Goal: Information Seeking & Learning: Learn about a topic

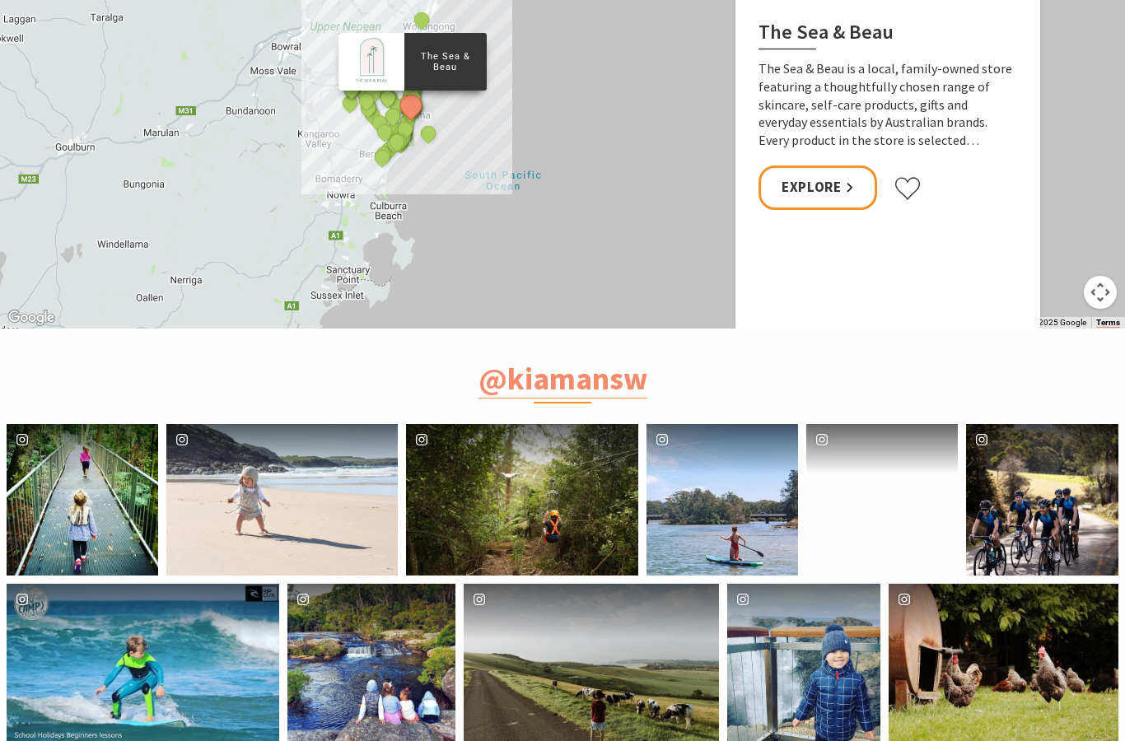
scroll to position [3702, 0]
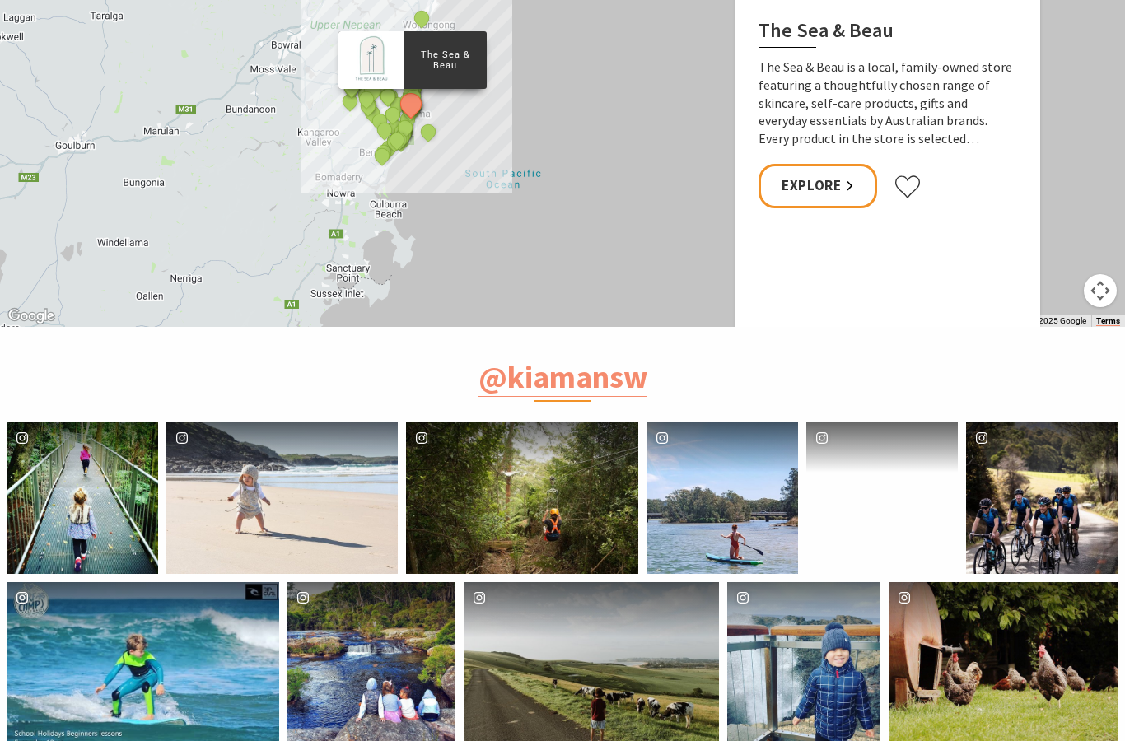
click at [882, 527] on div "jamberooactionpark" at bounding box center [881, 497] width 151 height 151
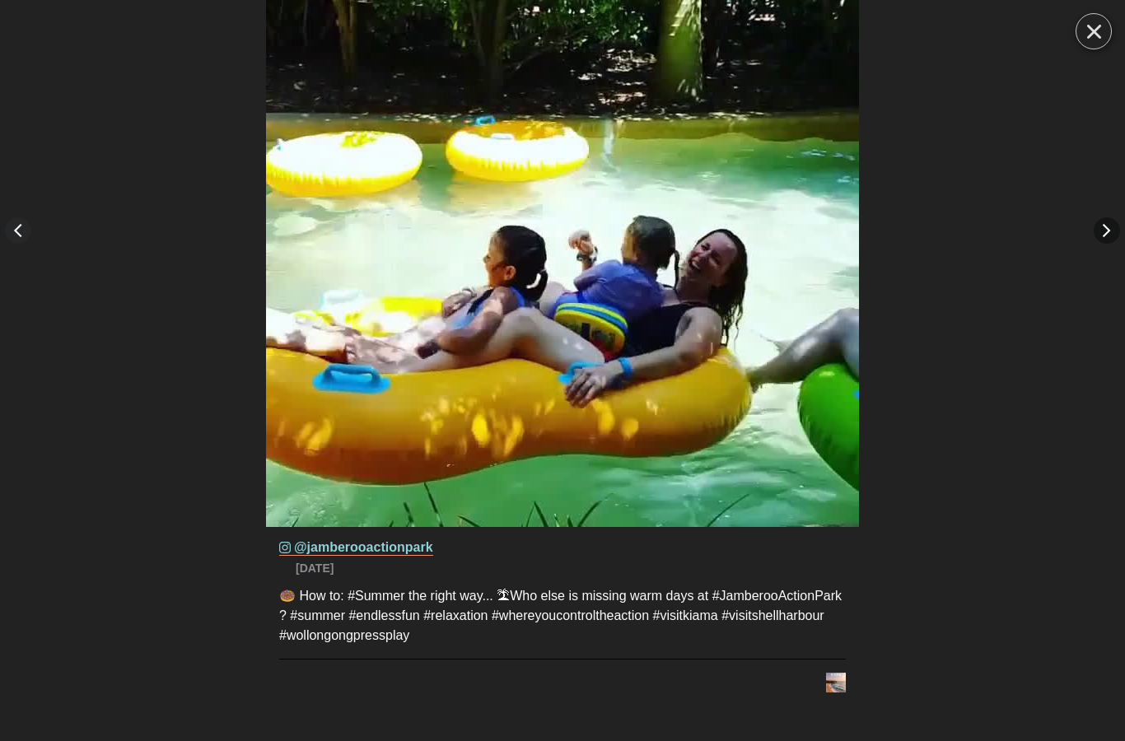
scroll to position [3768, 0]
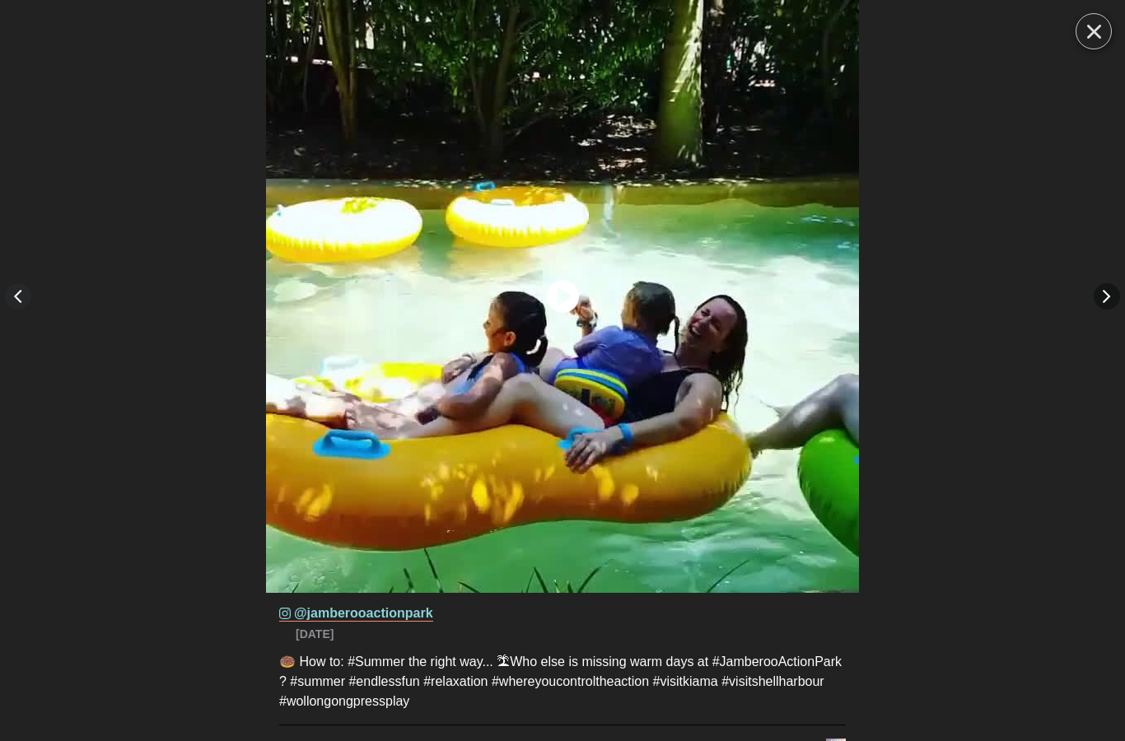
click at [1087, 33] on icon "Close" at bounding box center [1094, 32] width 14 height 14
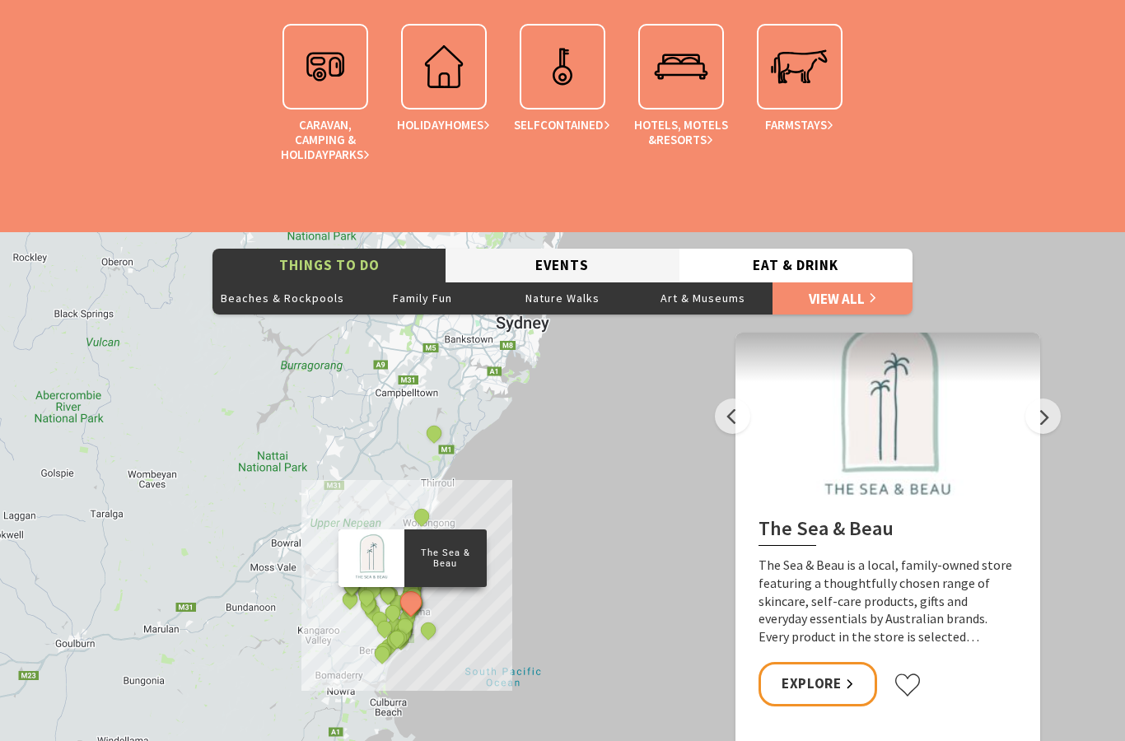
scroll to position [3211, 0]
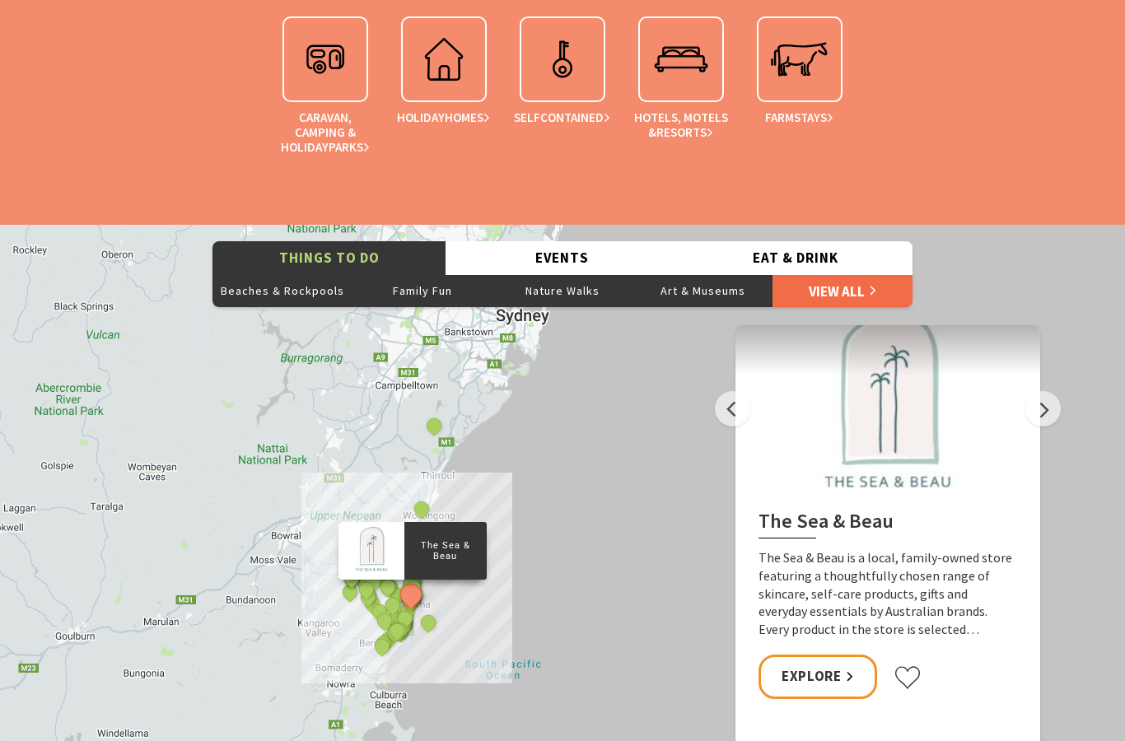
click at [810, 307] on link "View All" at bounding box center [842, 290] width 140 height 33
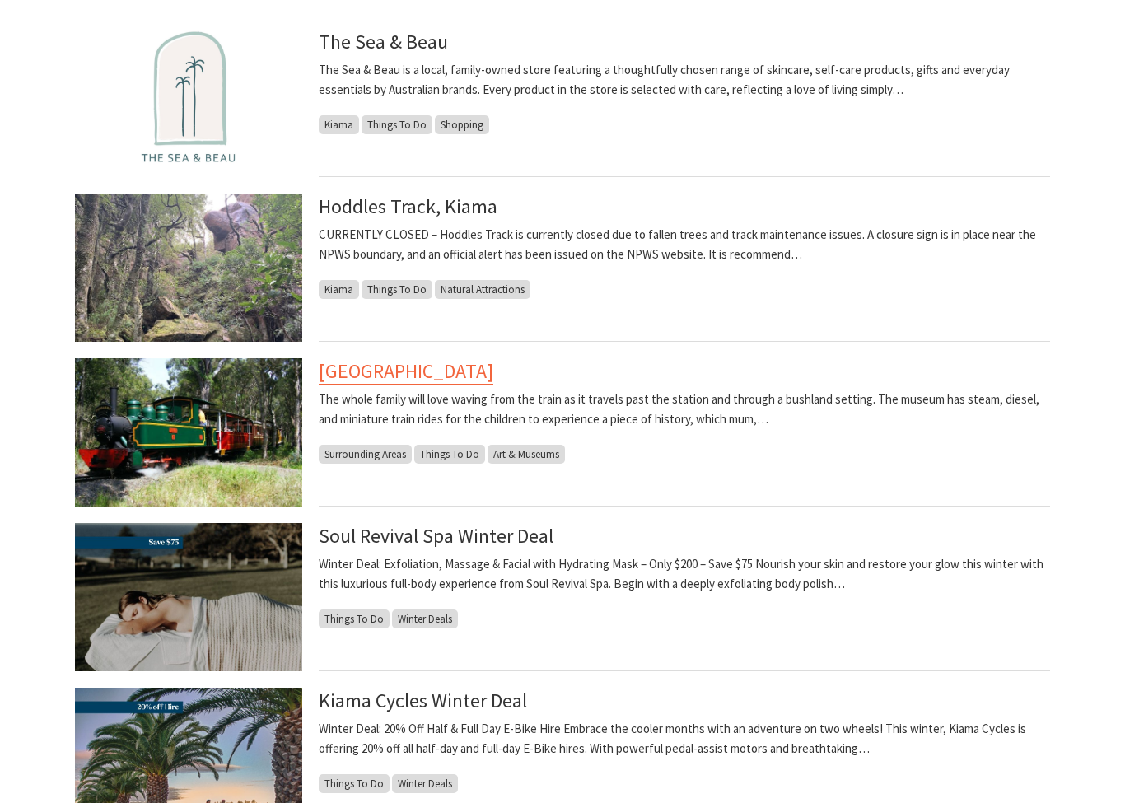
scroll to position [431, 0]
click at [493, 369] on link "[GEOGRAPHIC_DATA]" at bounding box center [406, 371] width 175 height 26
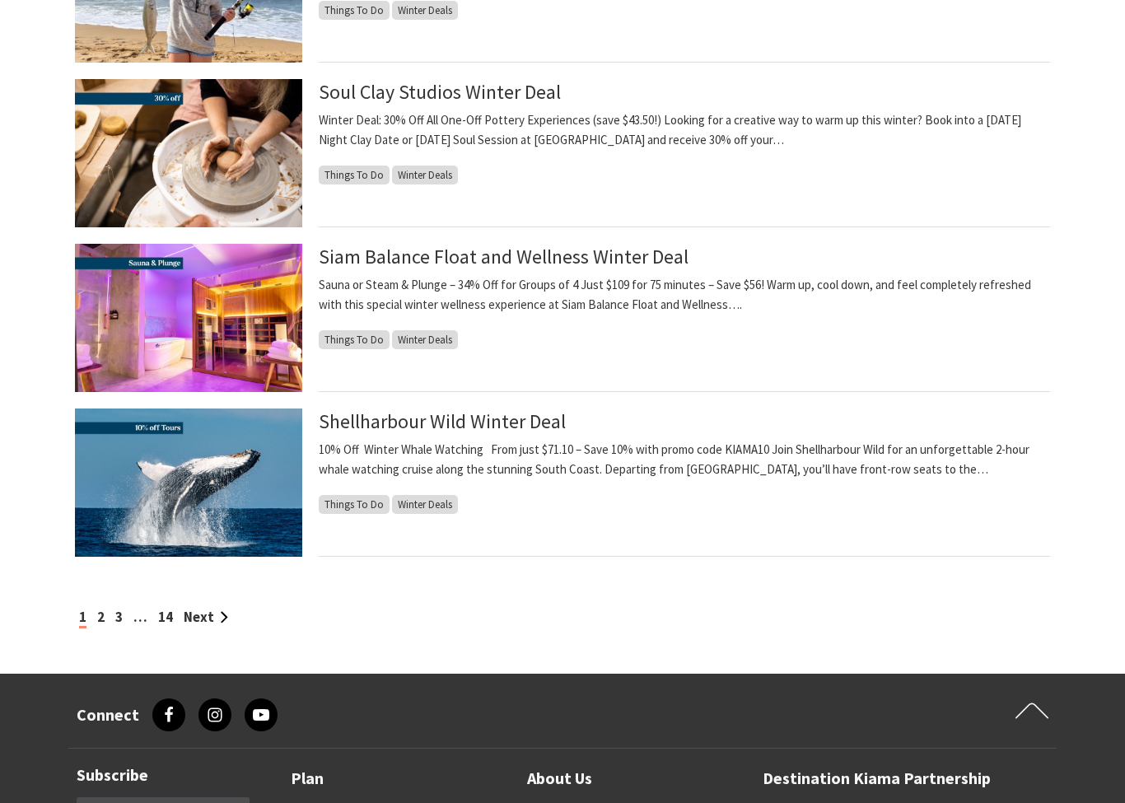
scroll to position [1555, 0]
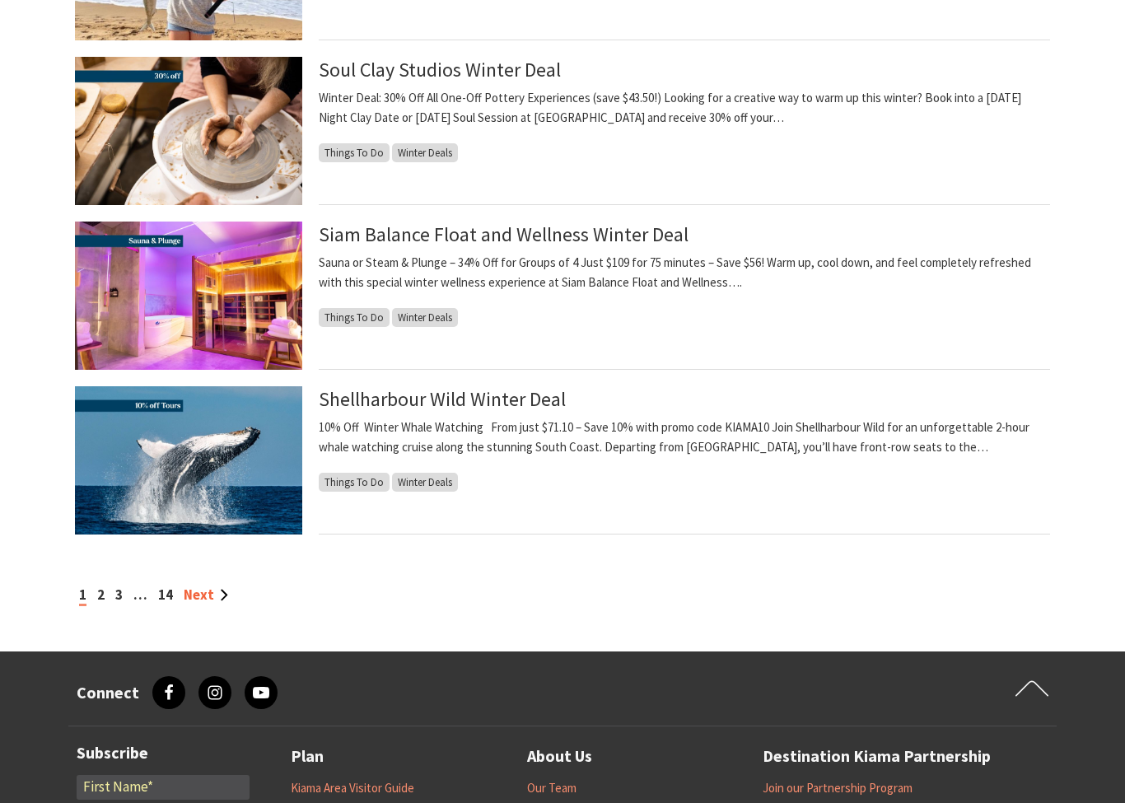
click at [209, 593] on link "Next" at bounding box center [206, 595] width 44 height 18
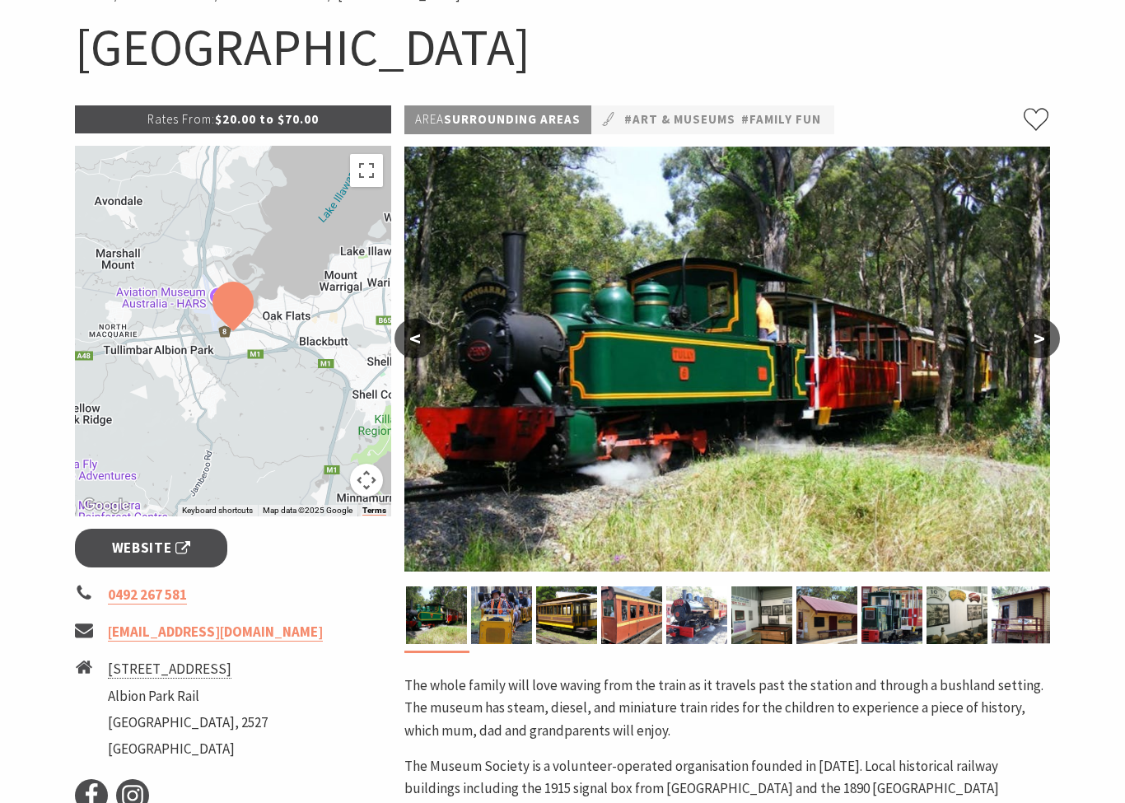
scroll to position [159, 0]
click at [1036, 342] on button ">" at bounding box center [1038, 339] width 41 height 40
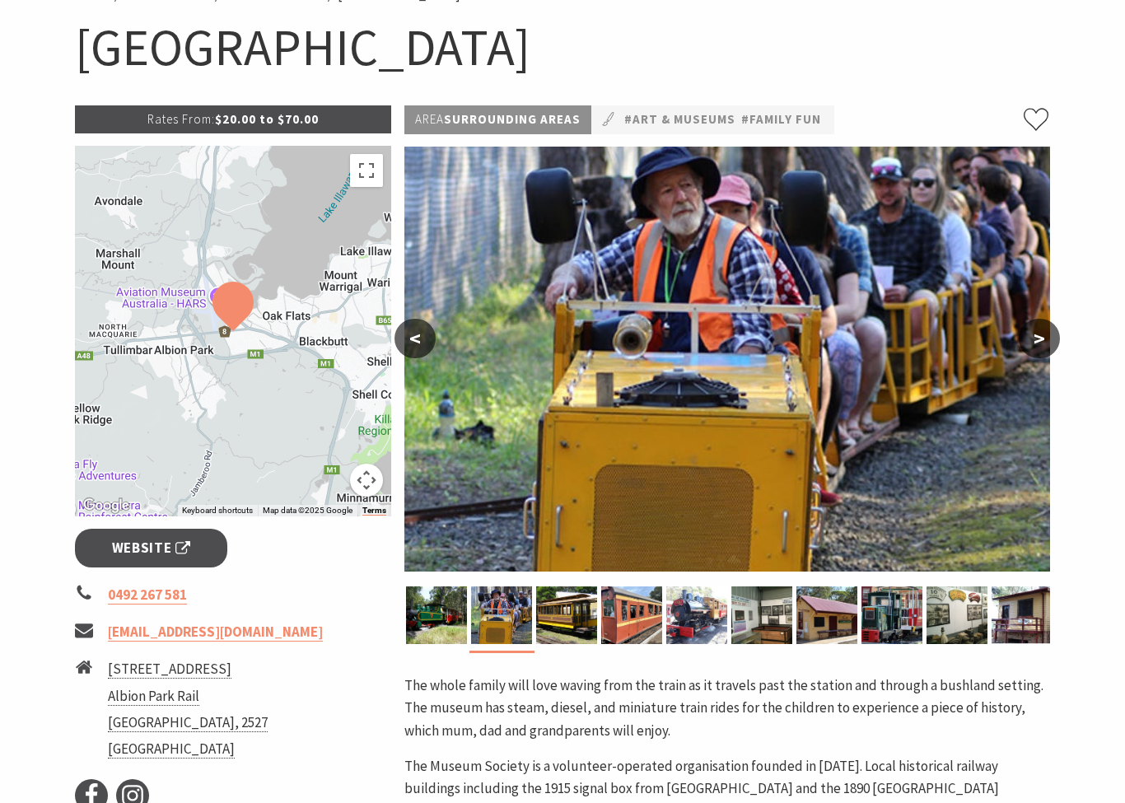
click at [1037, 343] on button ">" at bounding box center [1038, 339] width 41 height 40
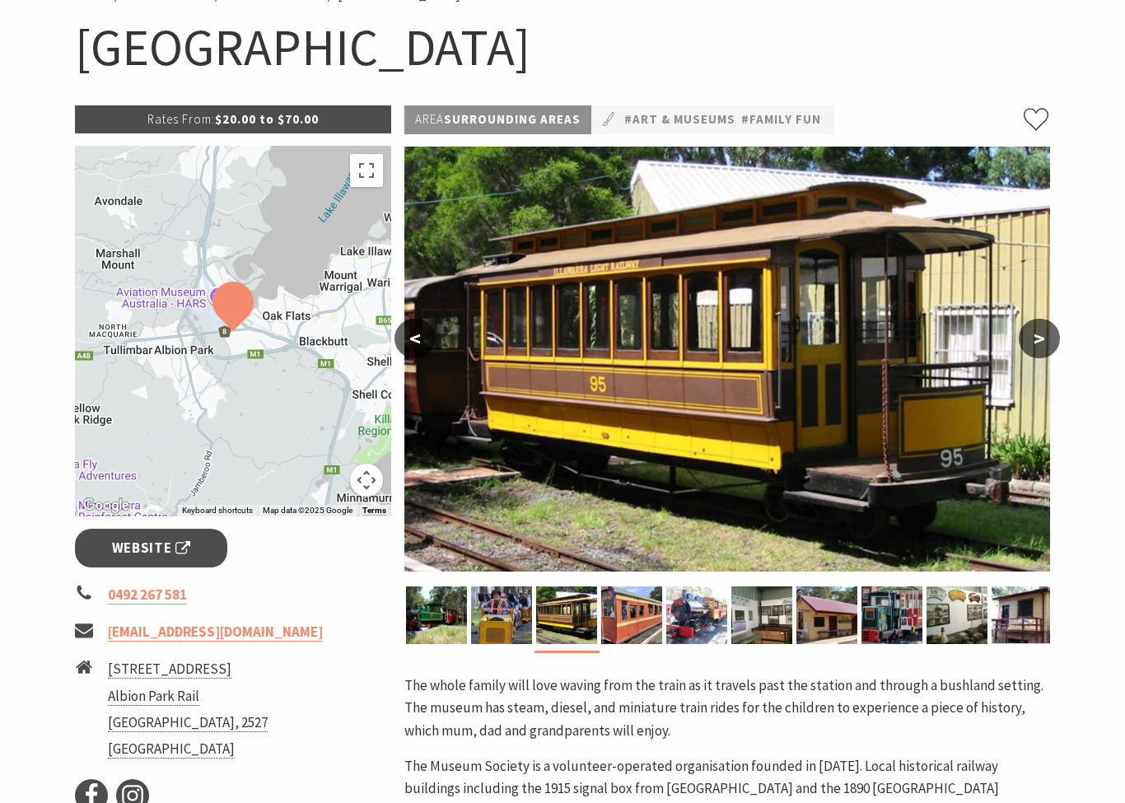
click at [1038, 344] on button ">" at bounding box center [1038, 339] width 41 height 40
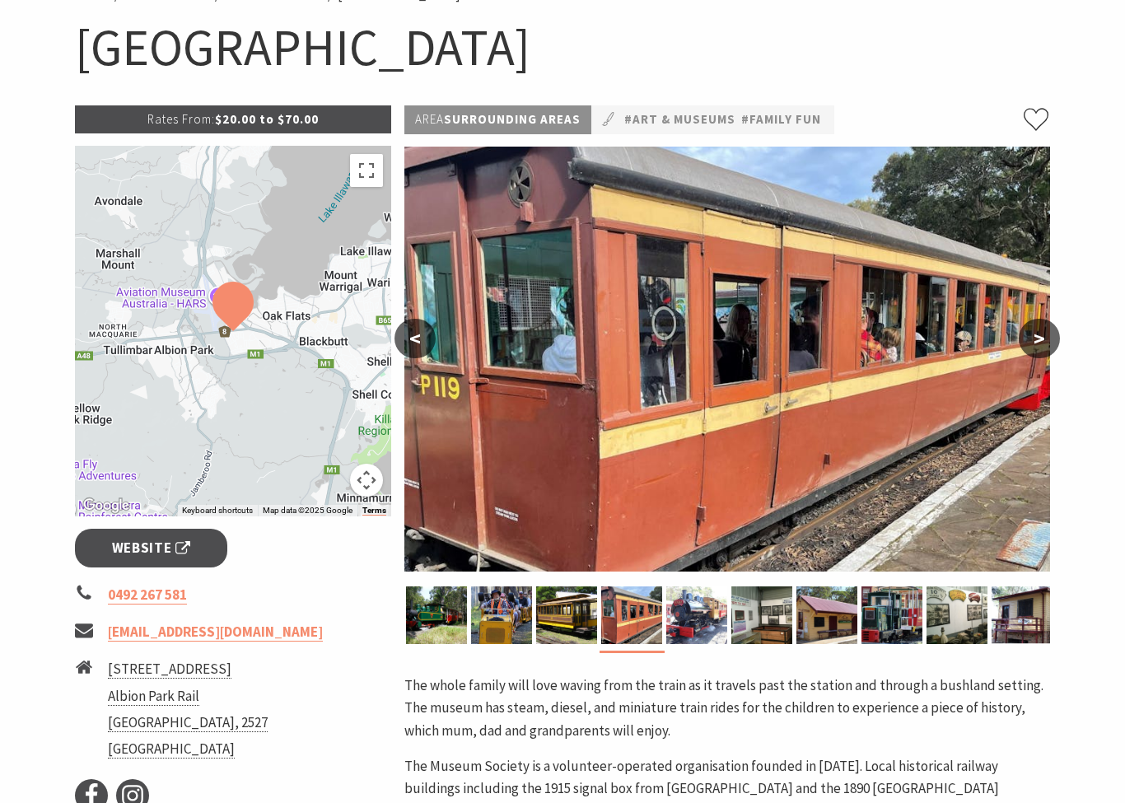
click at [1038, 344] on button ">" at bounding box center [1038, 339] width 41 height 40
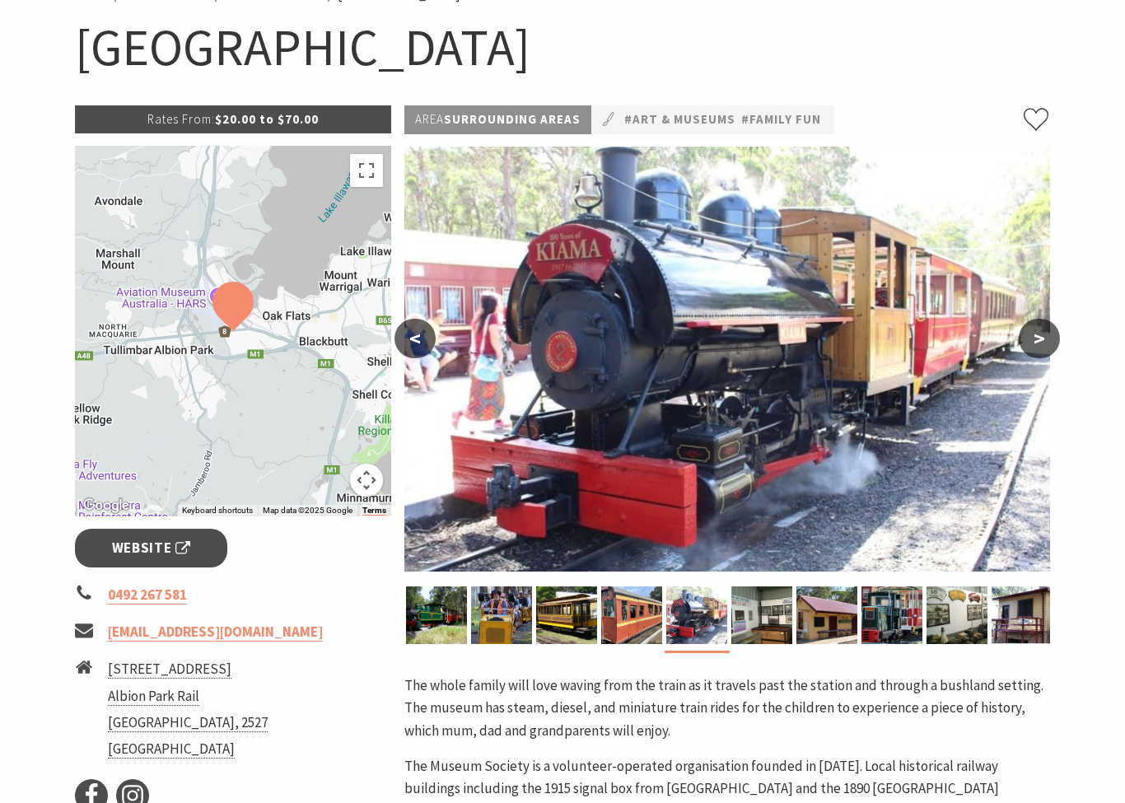
click at [1039, 344] on button ">" at bounding box center [1038, 339] width 41 height 40
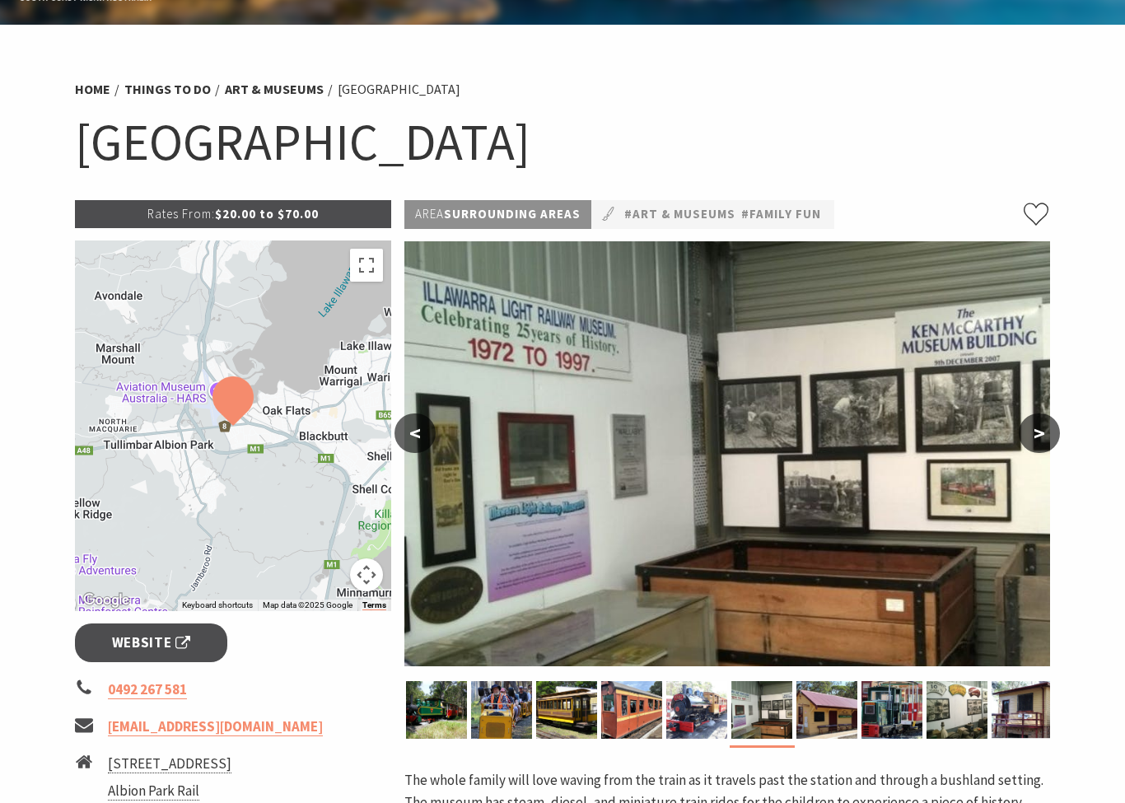
scroll to position [0, 0]
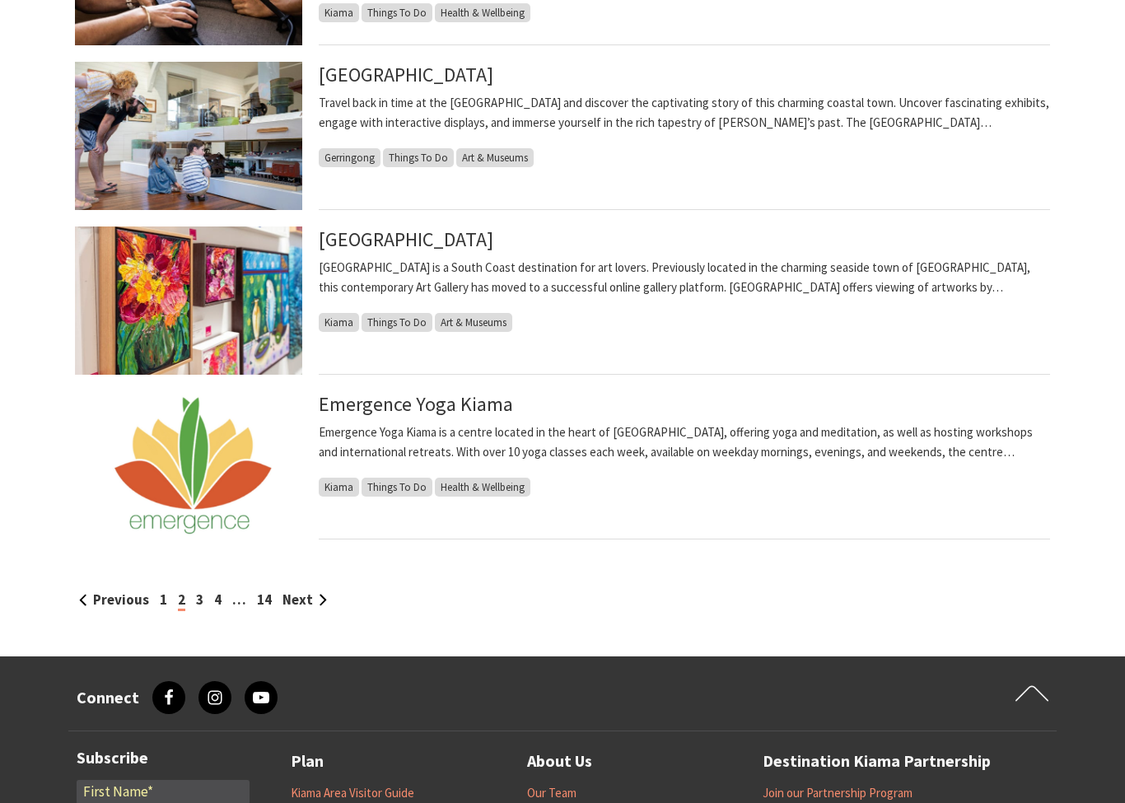
scroll to position [1556, 0]
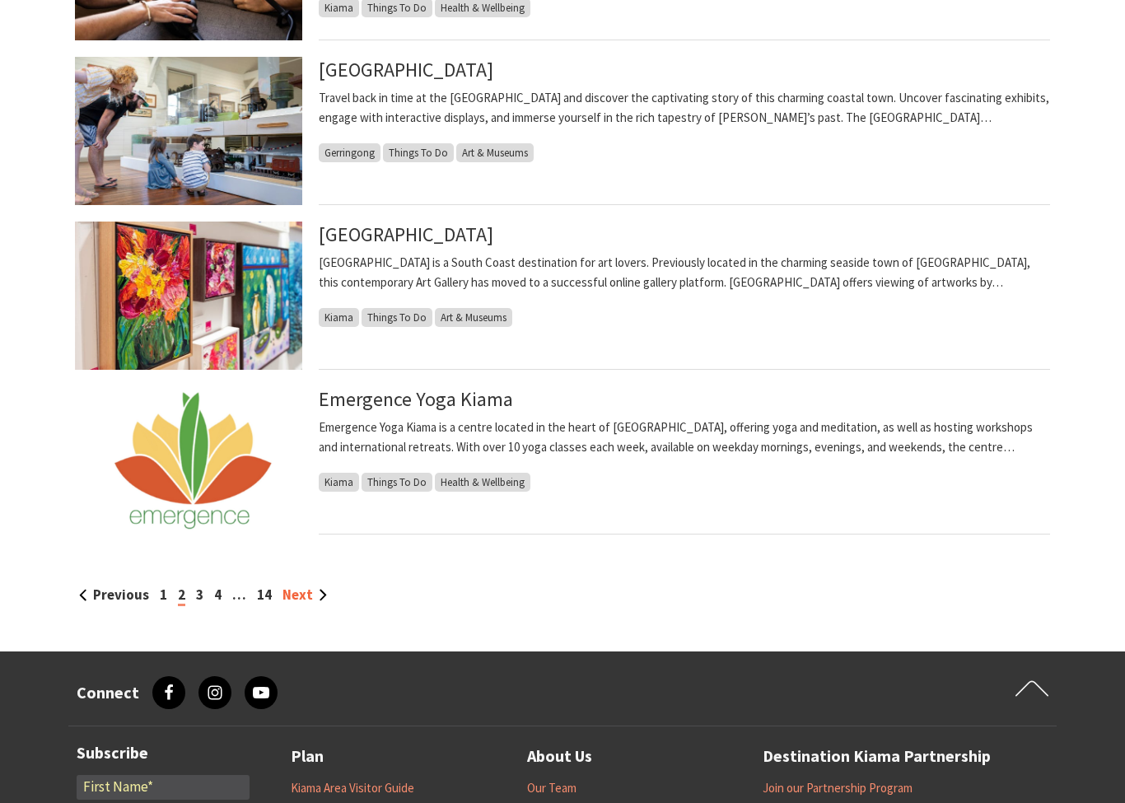
click at [296, 594] on link "Next" at bounding box center [304, 594] width 44 height 18
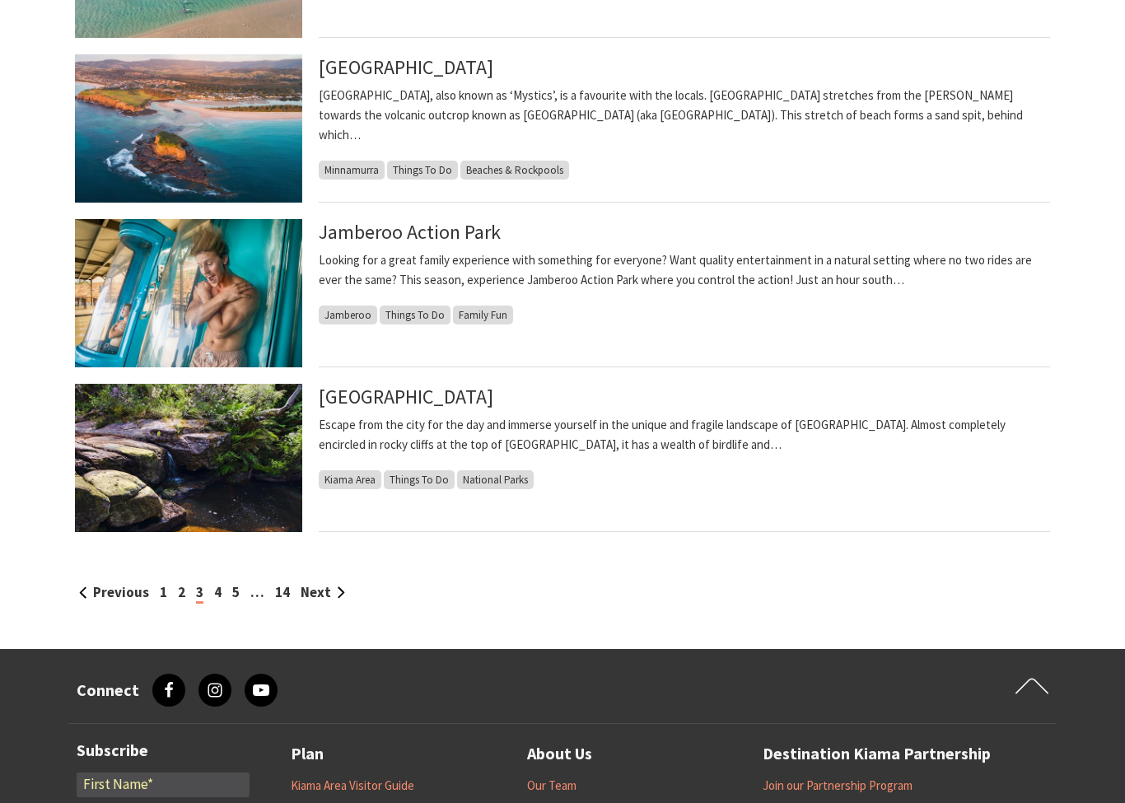
scroll to position [1569, 0]
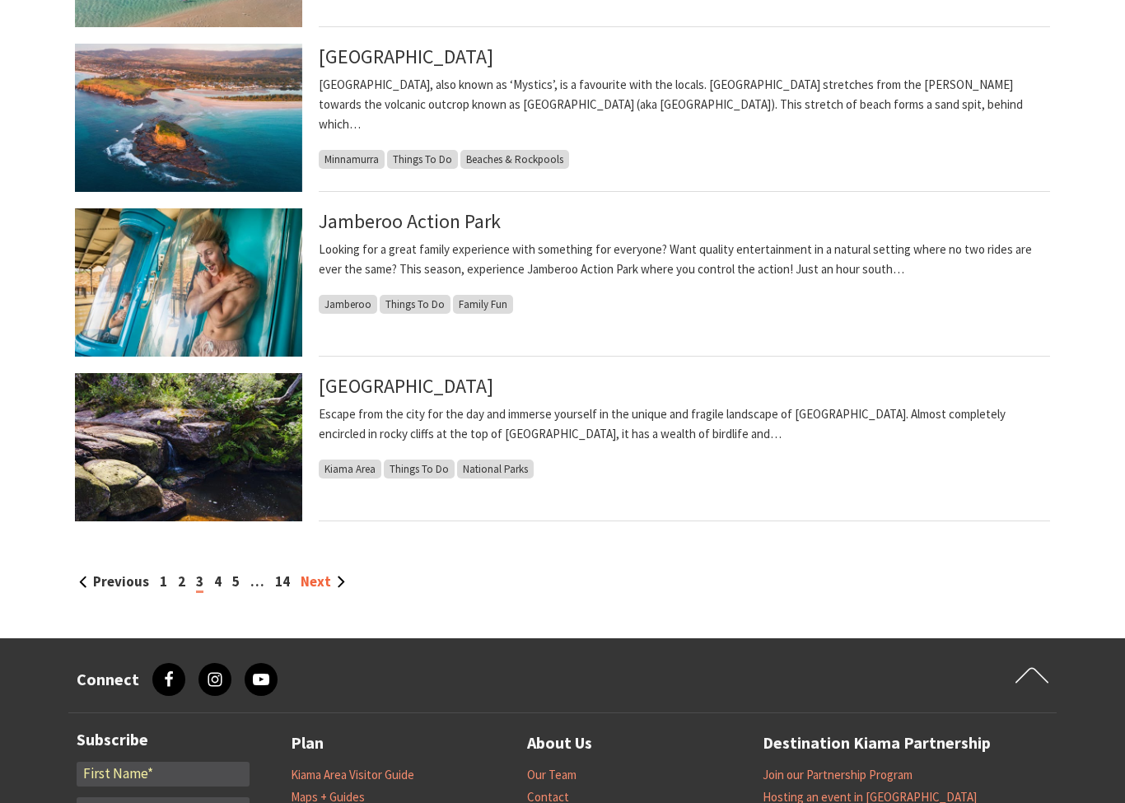
click at [335, 575] on link "Next" at bounding box center [323, 581] width 44 height 18
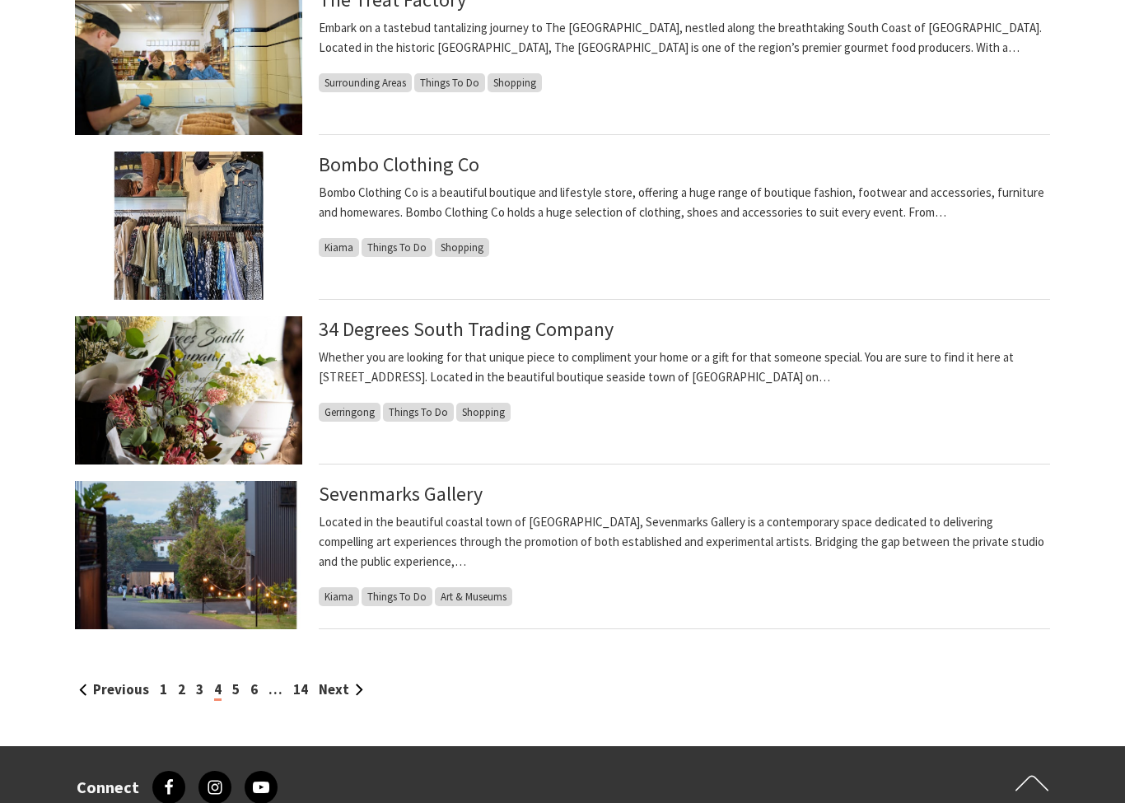
scroll to position [1479, 0]
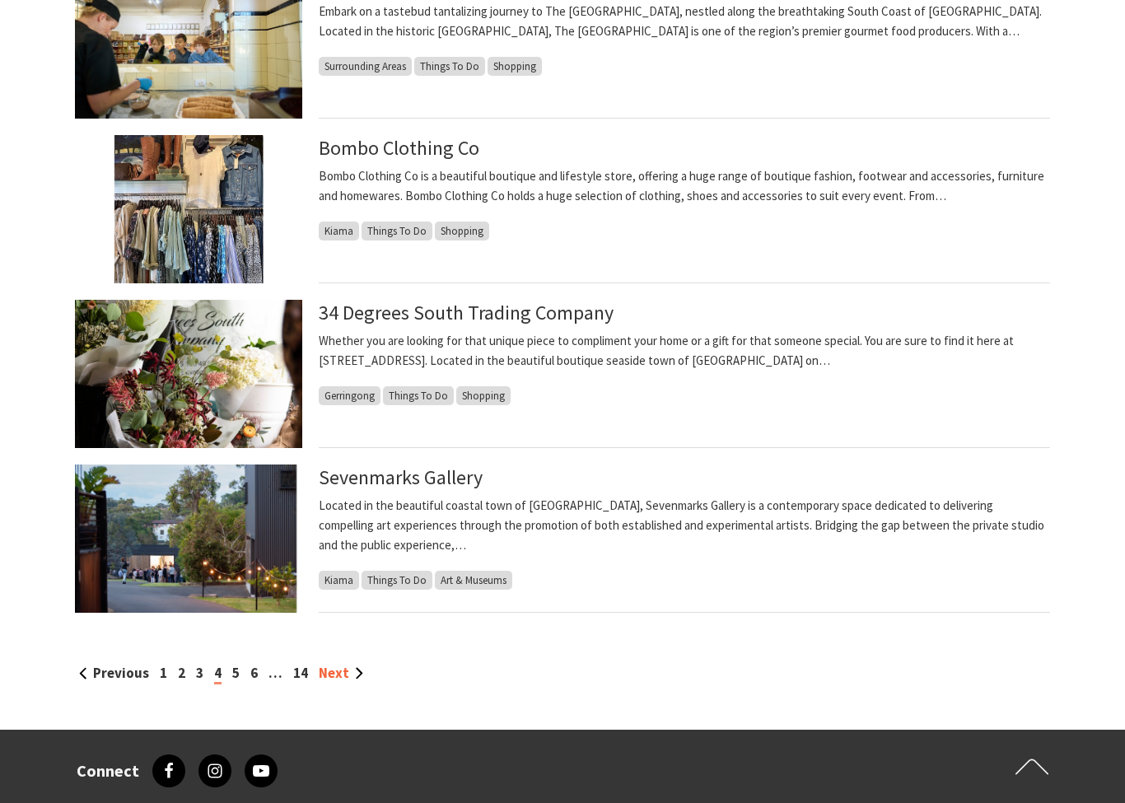
click at [352, 668] on link "Next" at bounding box center [341, 673] width 44 height 18
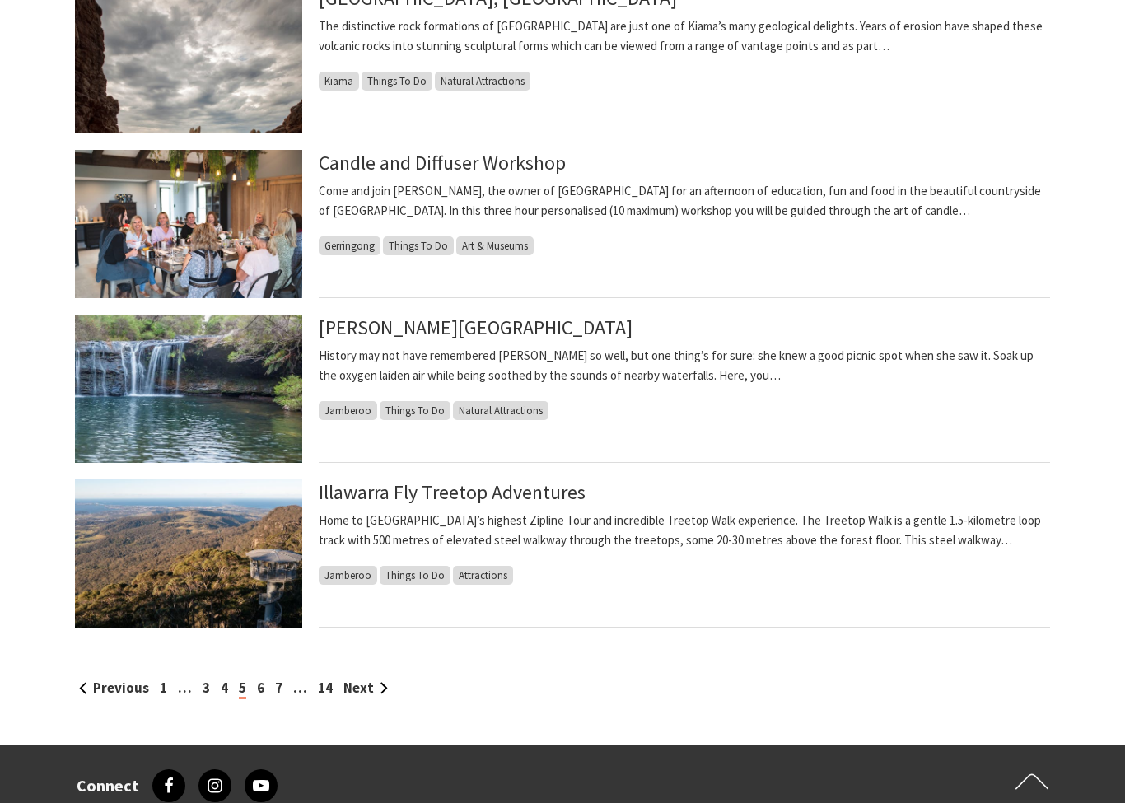
scroll to position [1495, 0]
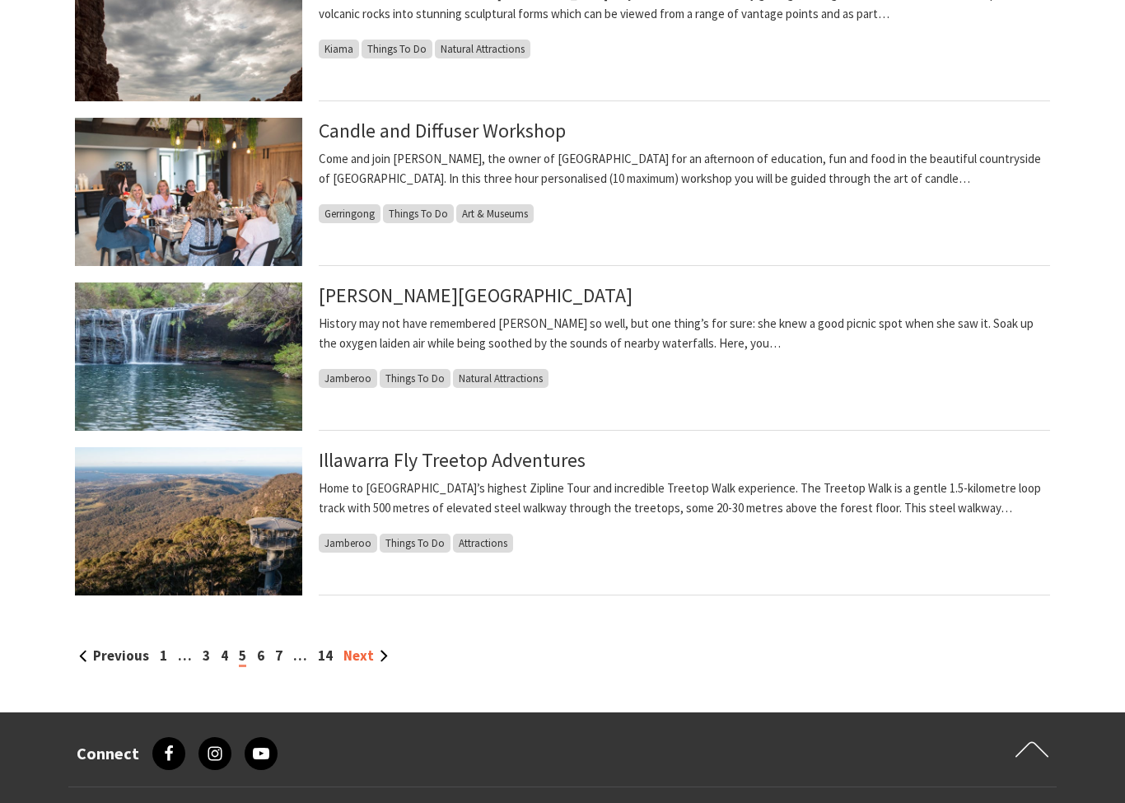
click at [375, 658] on link "Next" at bounding box center [365, 655] width 44 height 18
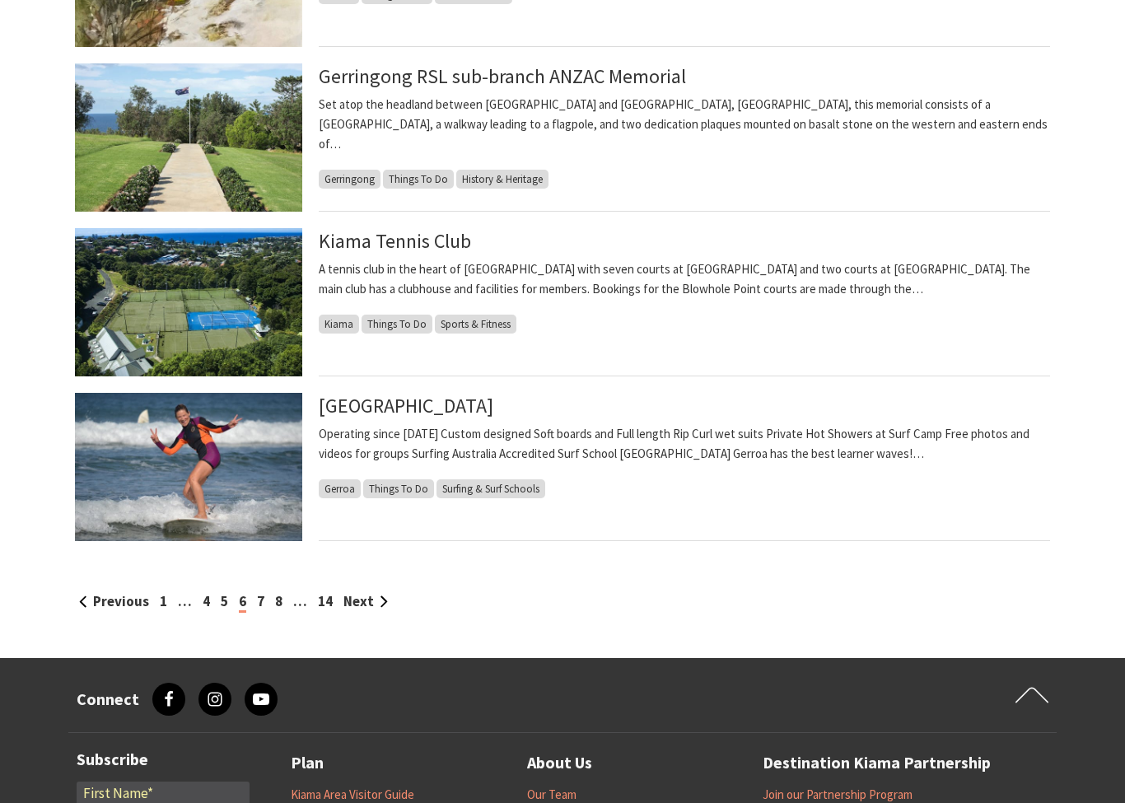
scroll to position [1550, 0]
click at [371, 600] on link "Next" at bounding box center [365, 601] width 44 height 18
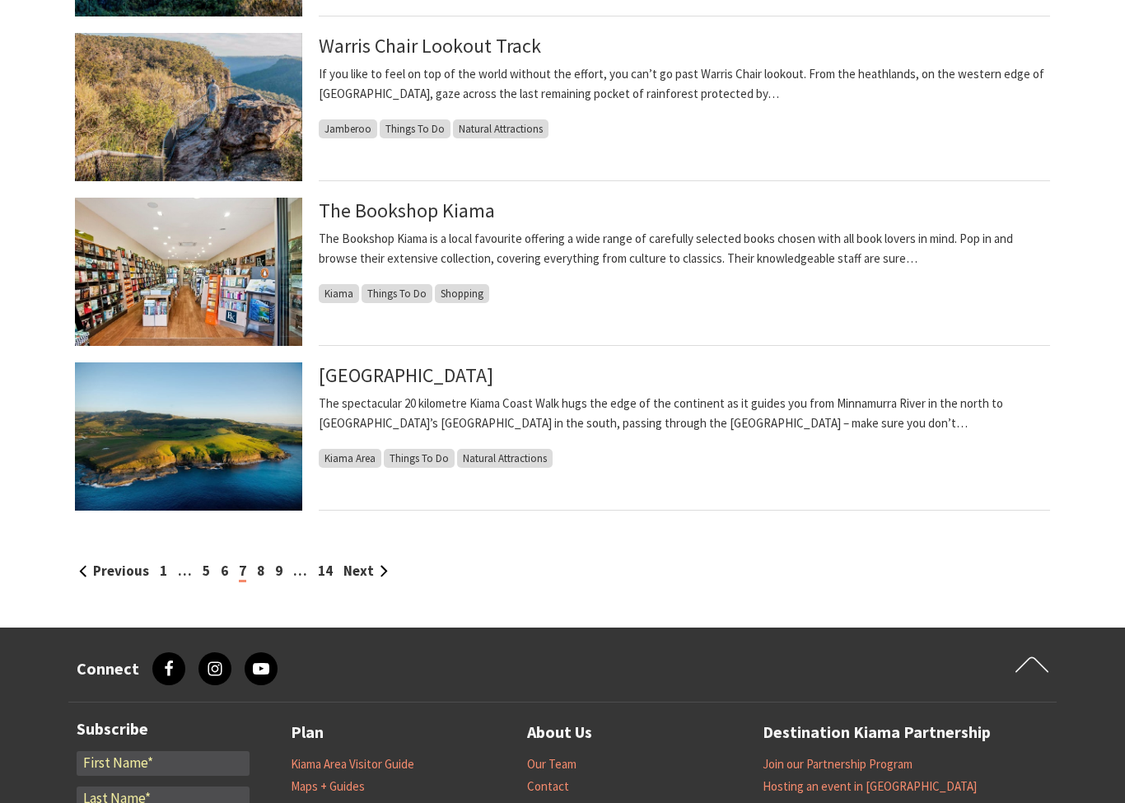
scroll to position [1599, 0]
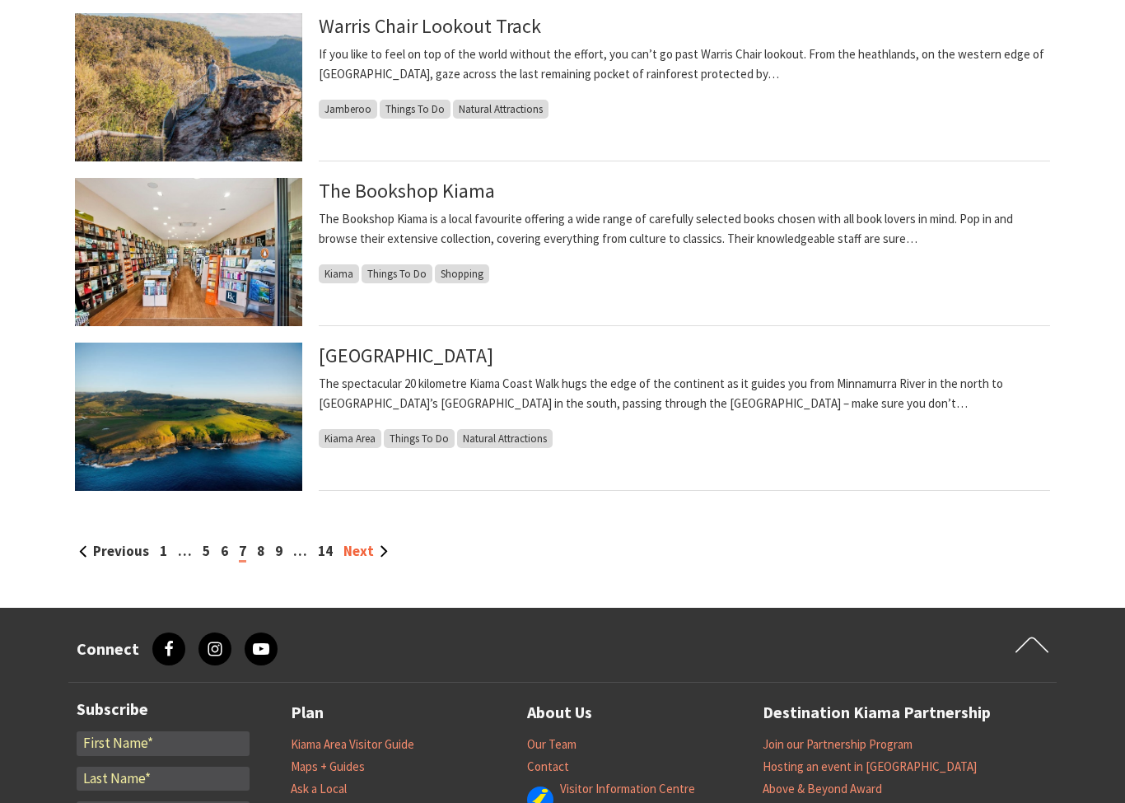
click at [368, 549] on link "Next" at bounding box center [365, 552] width 44 height 18
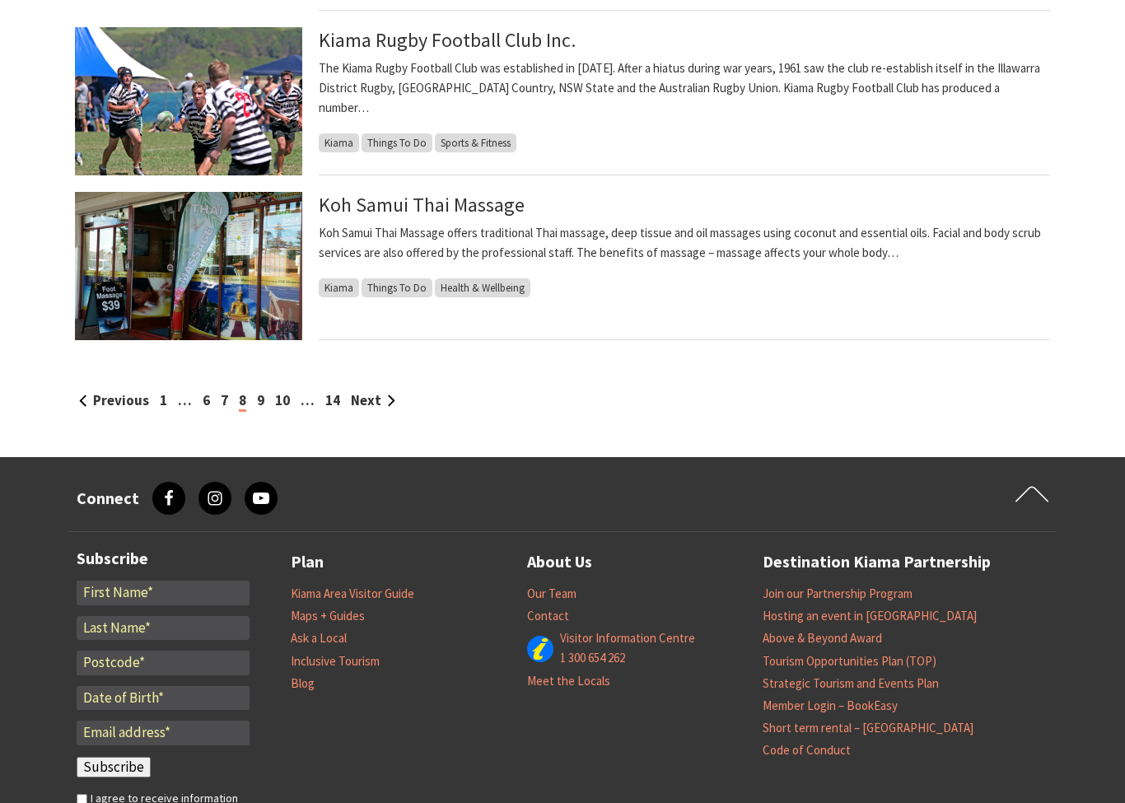
scroll to position [1750, 0]
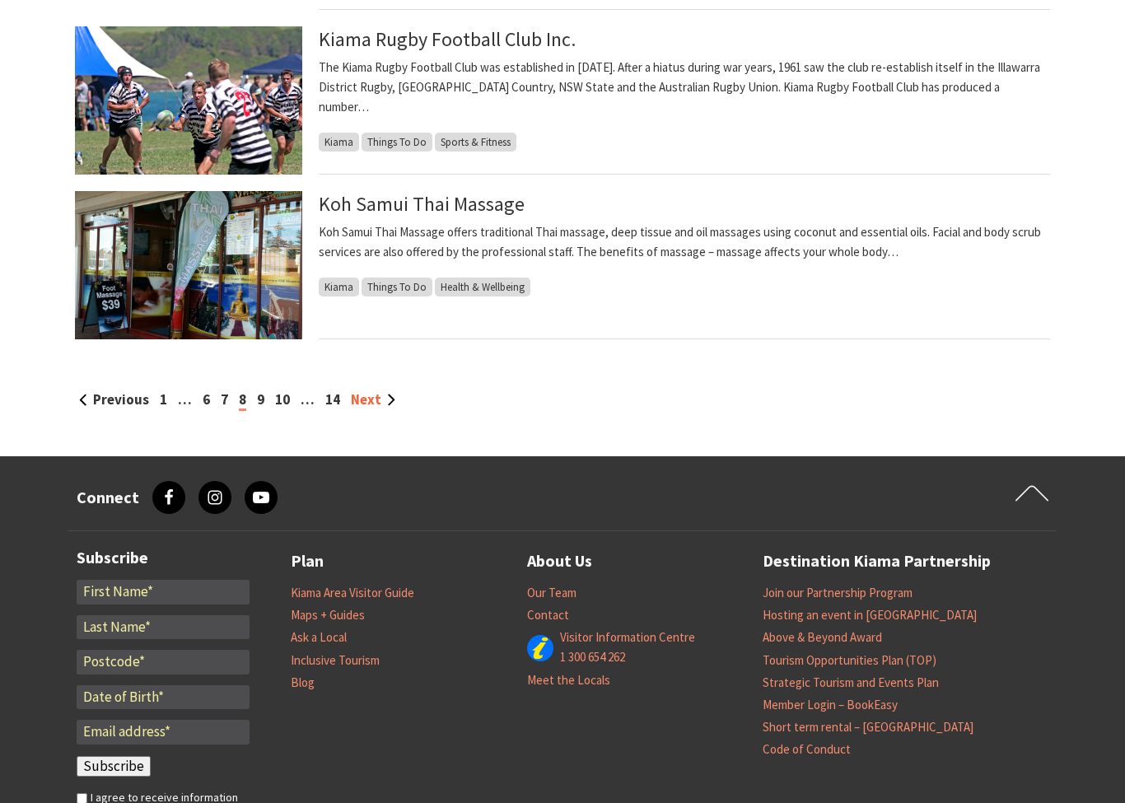
click at [375, 395] on link "Next" at bounding box center [373, 400] width 44 height 18
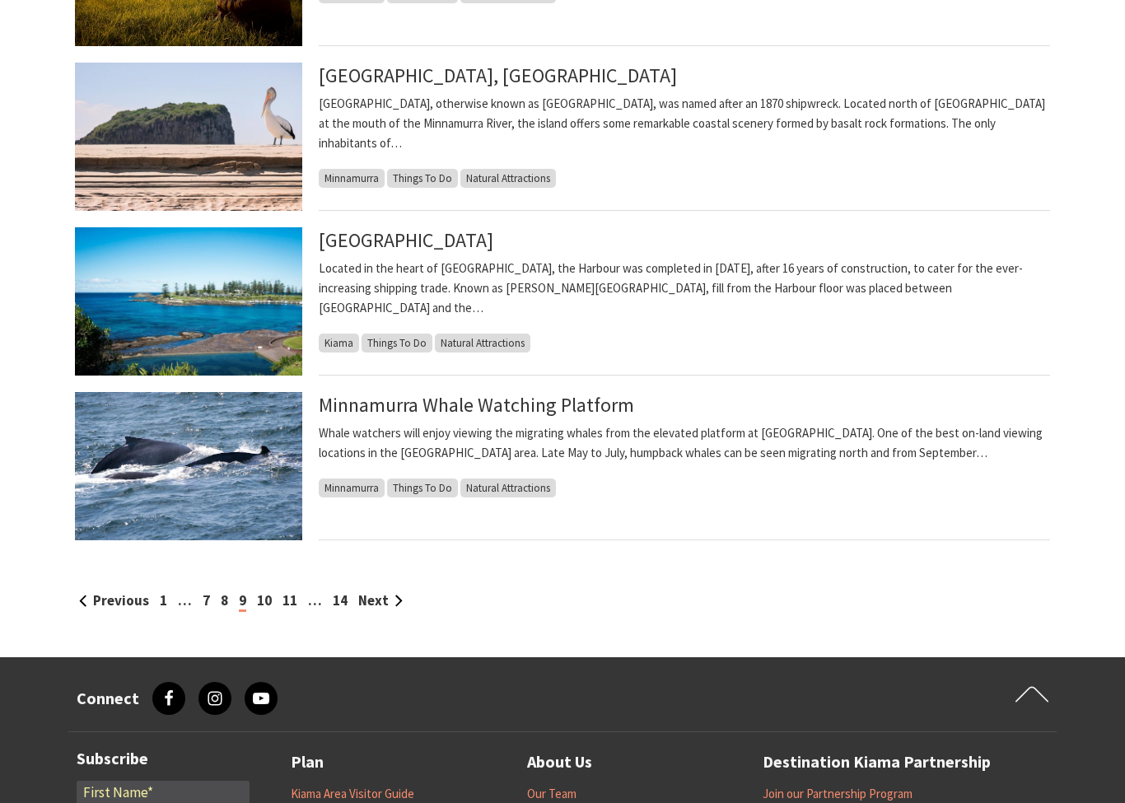
scroll to position [1552, 0]
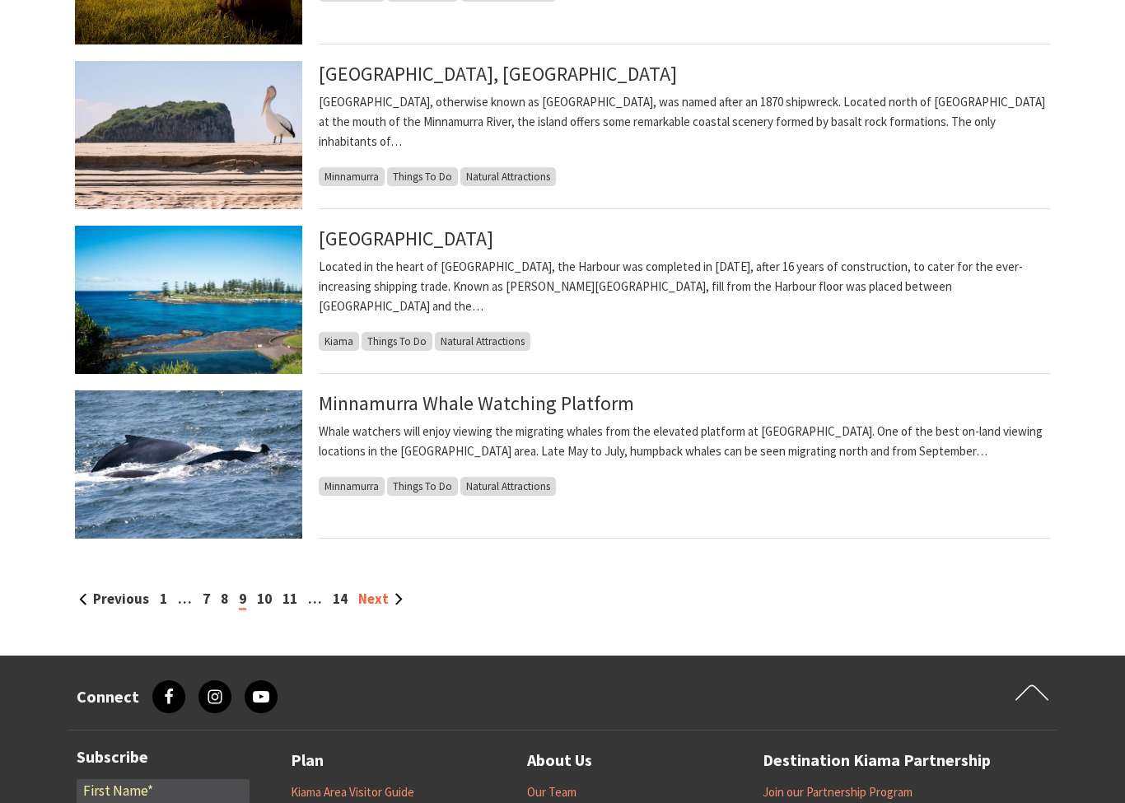
click at [385, 599] on link "Next" at bounding box center [380, 599] width 44 height 18
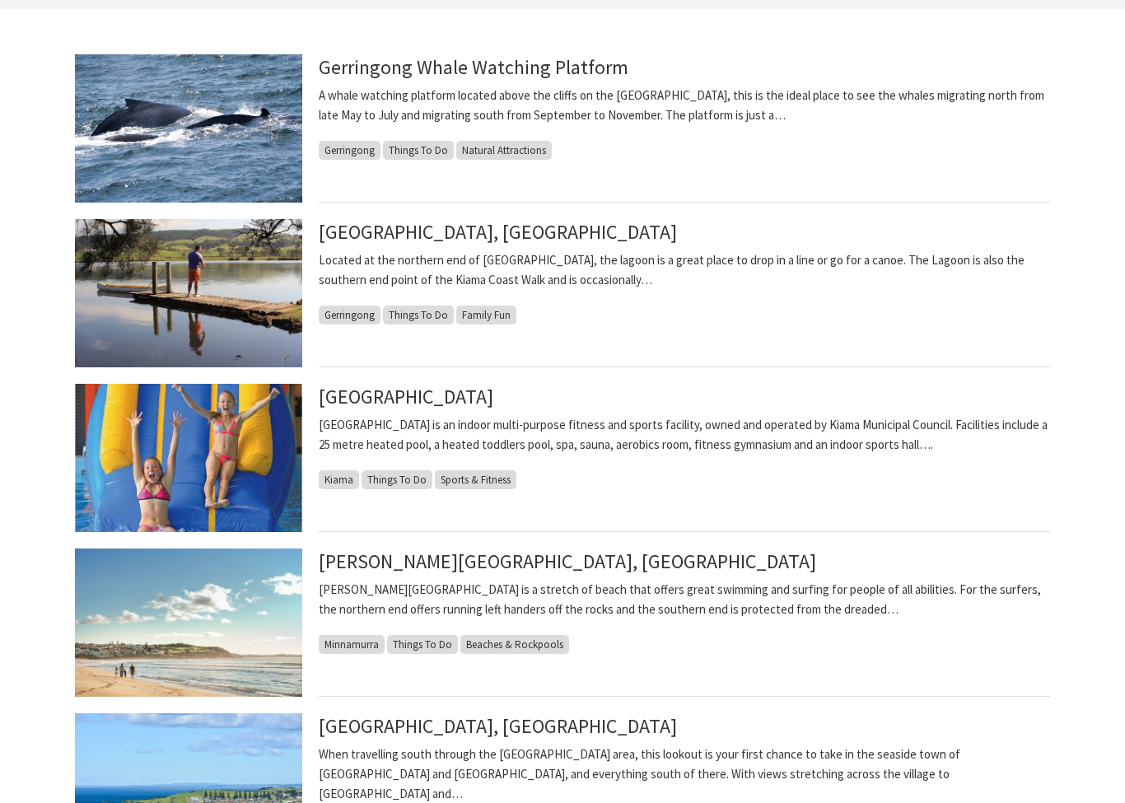
scroll to position [406, 0]
click at [464, 402] on link "[GEOGRAPHIC_DATA]" at bounding box center [406, 397] width 175 height 26
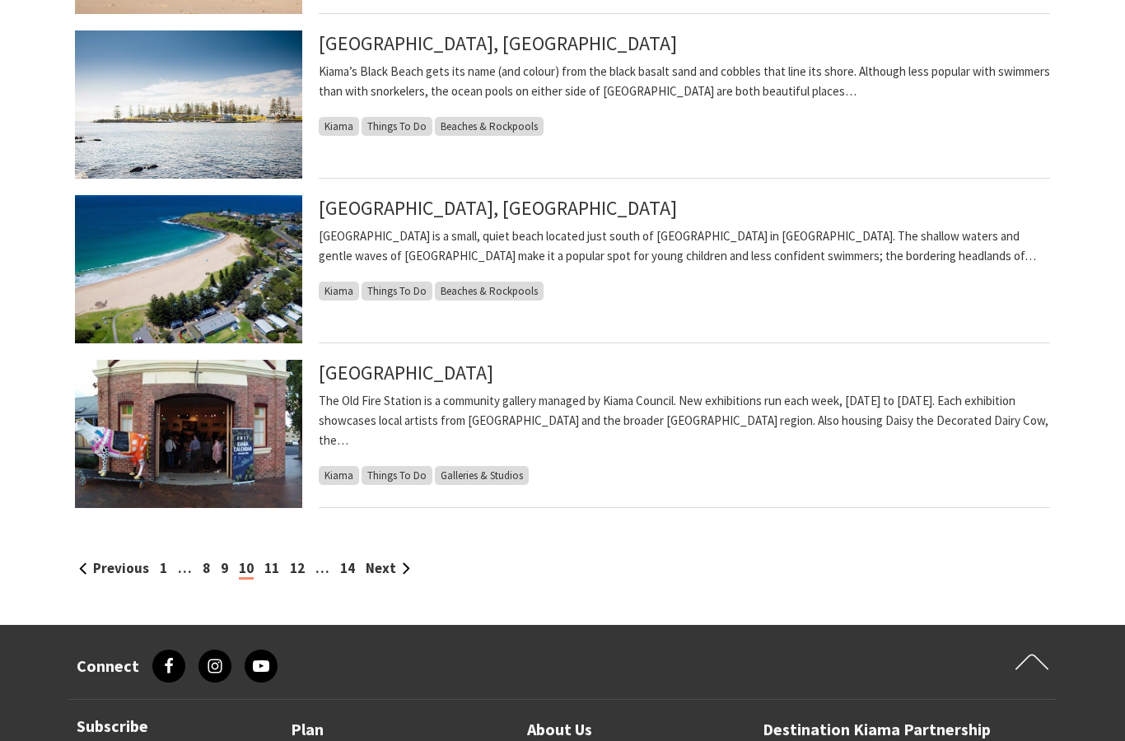
scroll to position [1582, 0]
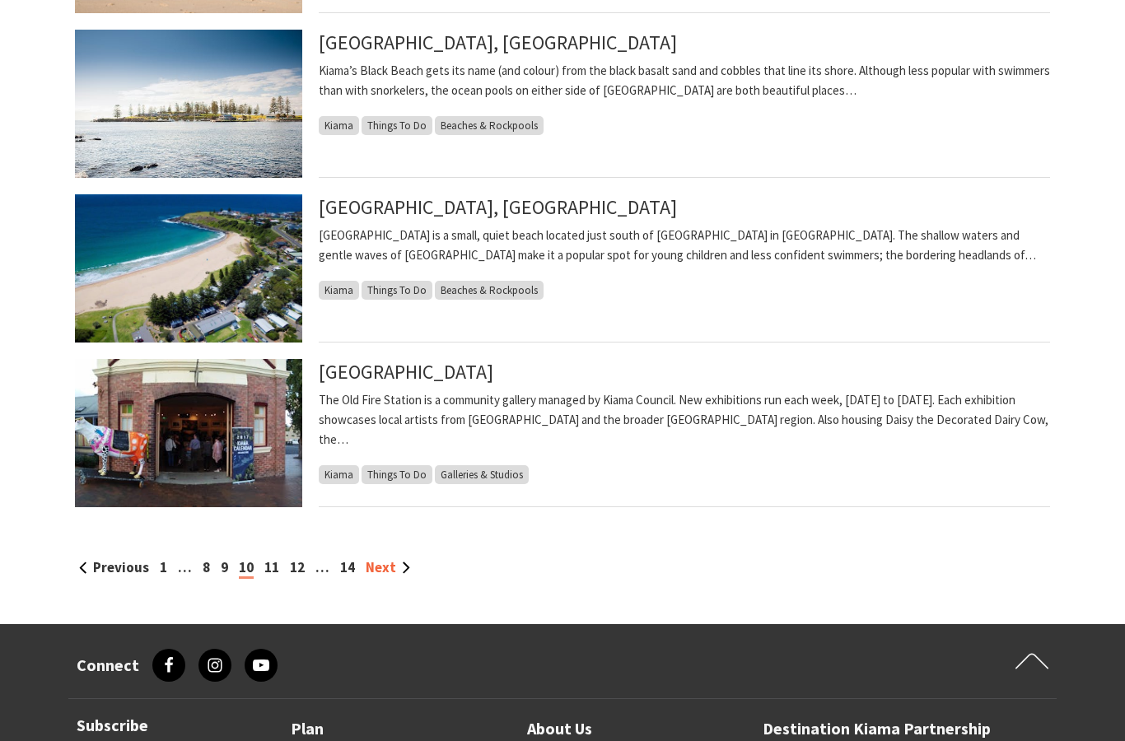
click at [388, 562] on link "Next" at bounding box center [388, 568] width 44 height 18
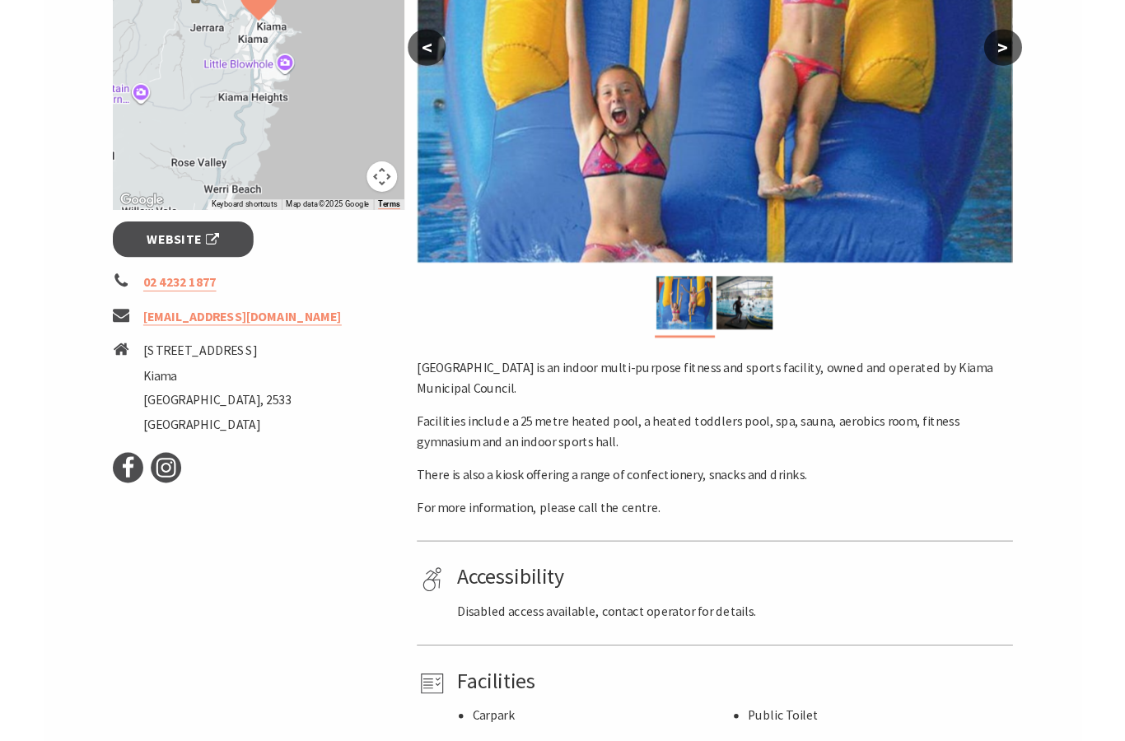
scroll to position [444, 0]
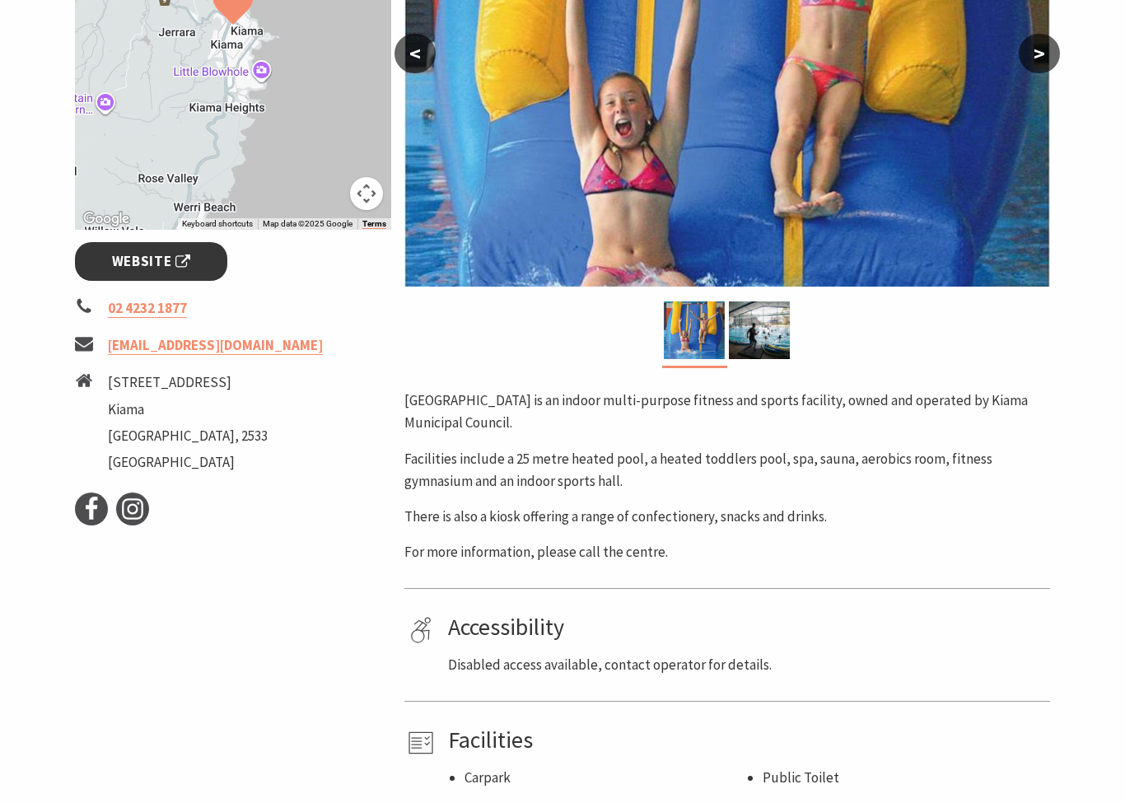
click at [151, 264] on span "Website" at bounding box center [151, 261] width 79 height 22
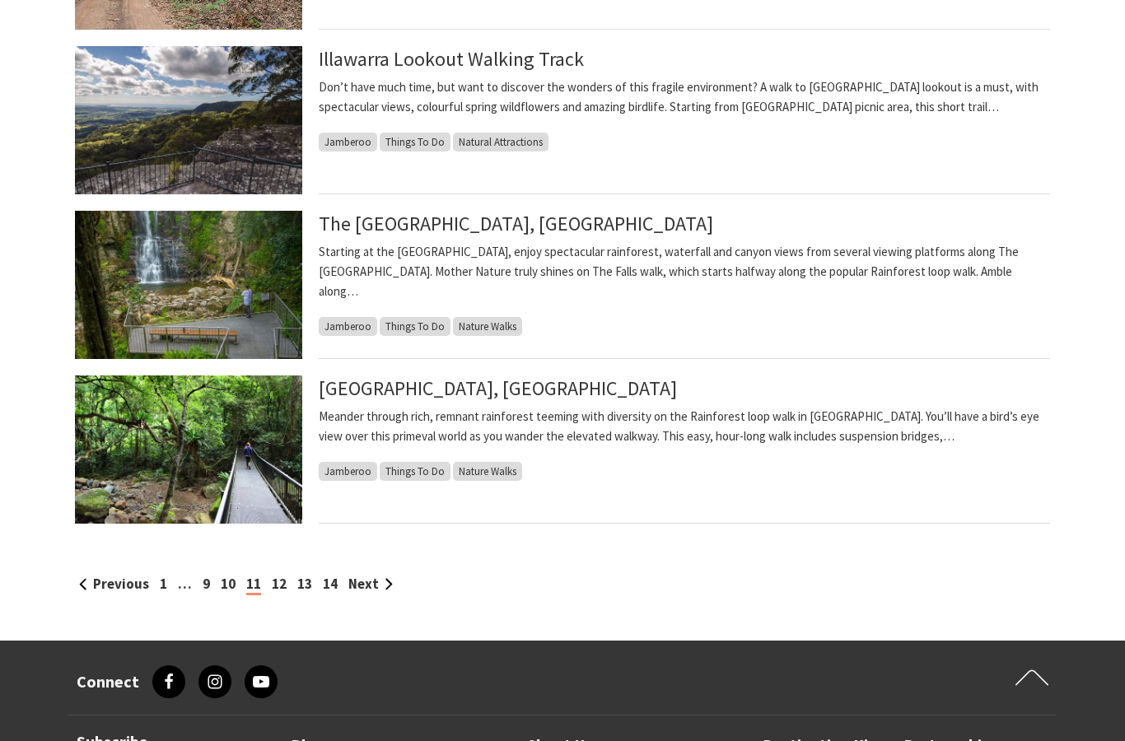
scroll to position [1567, 0]
click at [377, 588] on link "Next" at bounding box center [370, 584] width 44 height 18
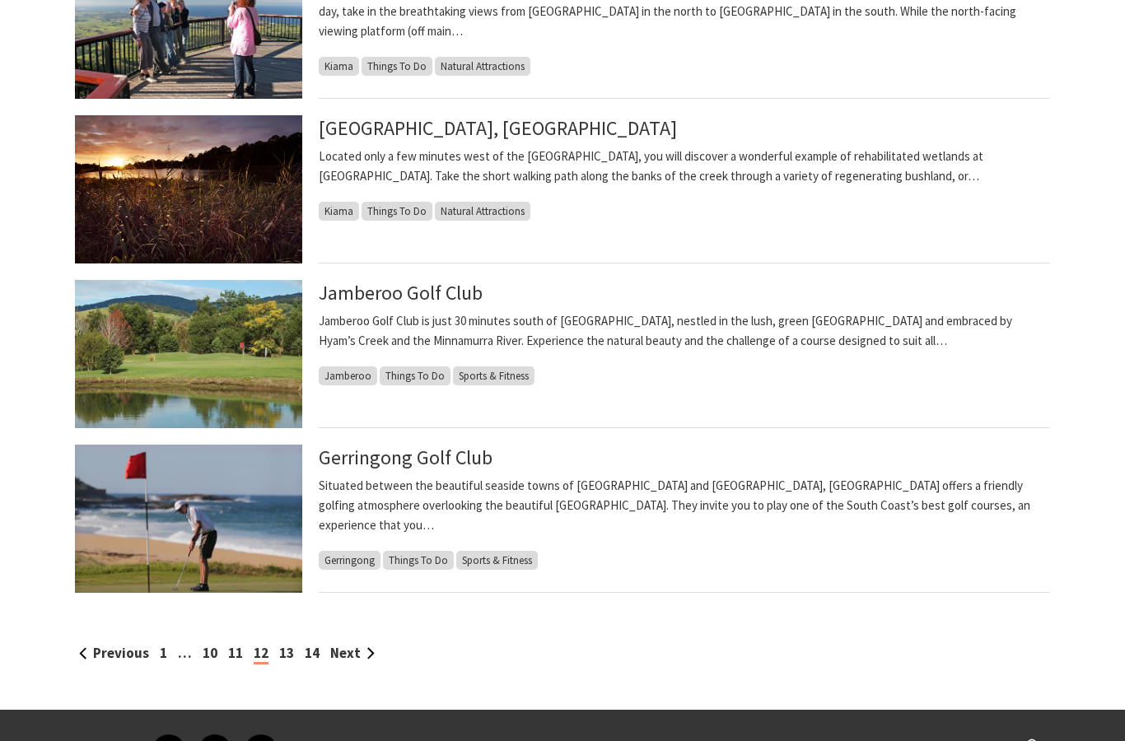
scroll to position [1499, 0]
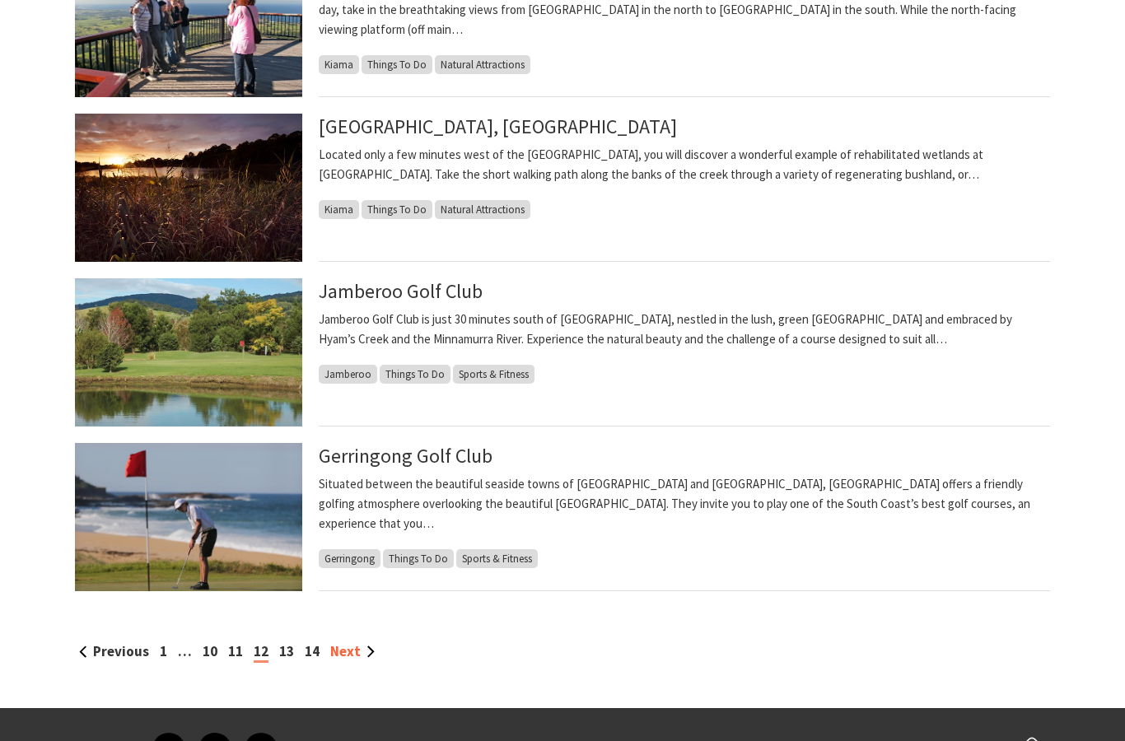
click at [357, 649] on link "Next" at bounding box center [352, 651] width 44 height 18
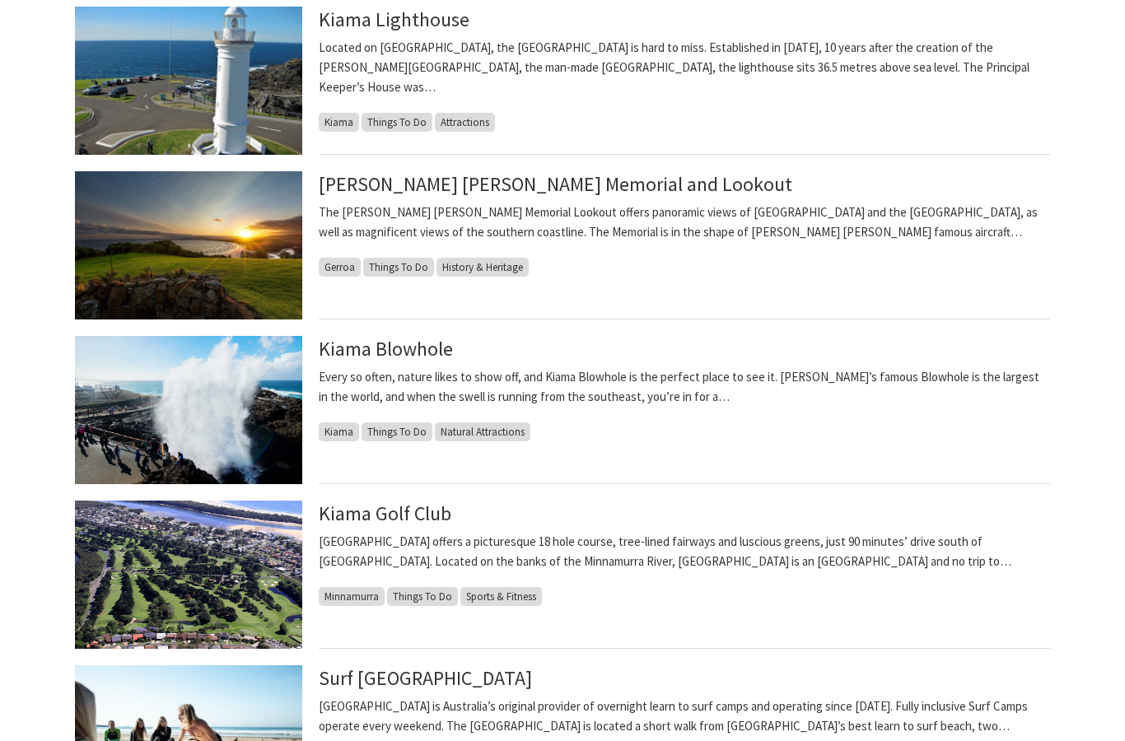
scroll to position [783, 0]
click at [399, 338] on link "Kiama Blowhole" at bounding box center [386, 349] width 134 height 26
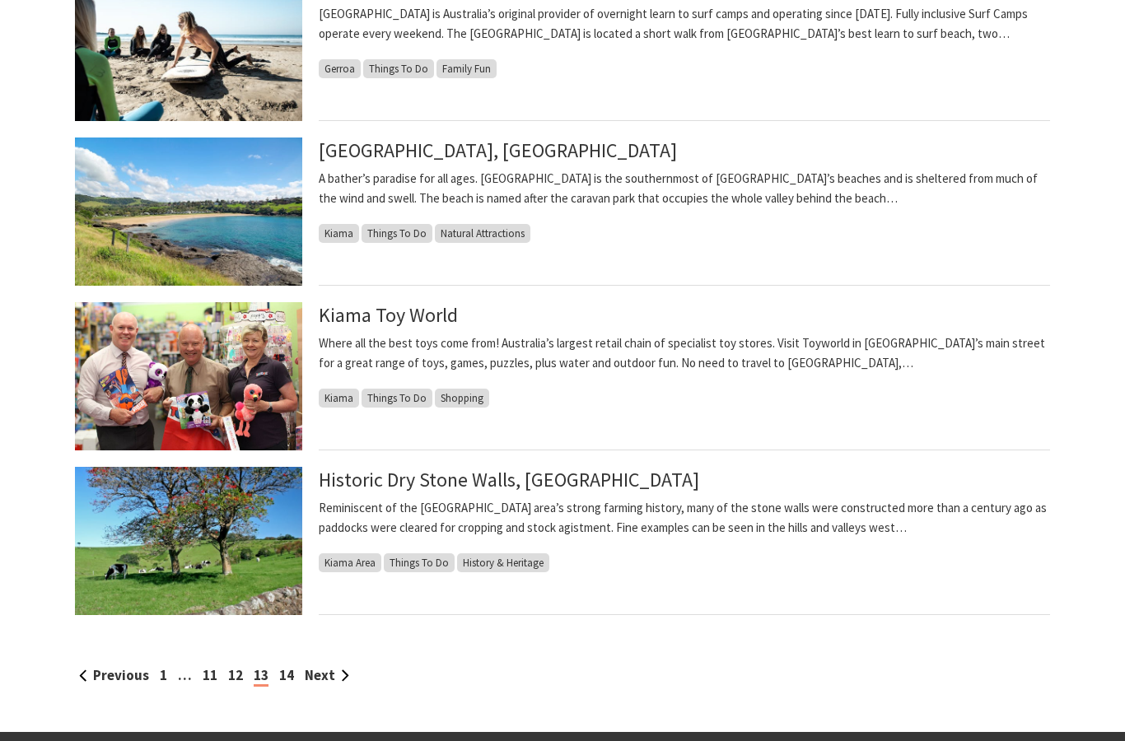
scroll to position [1474, 0]
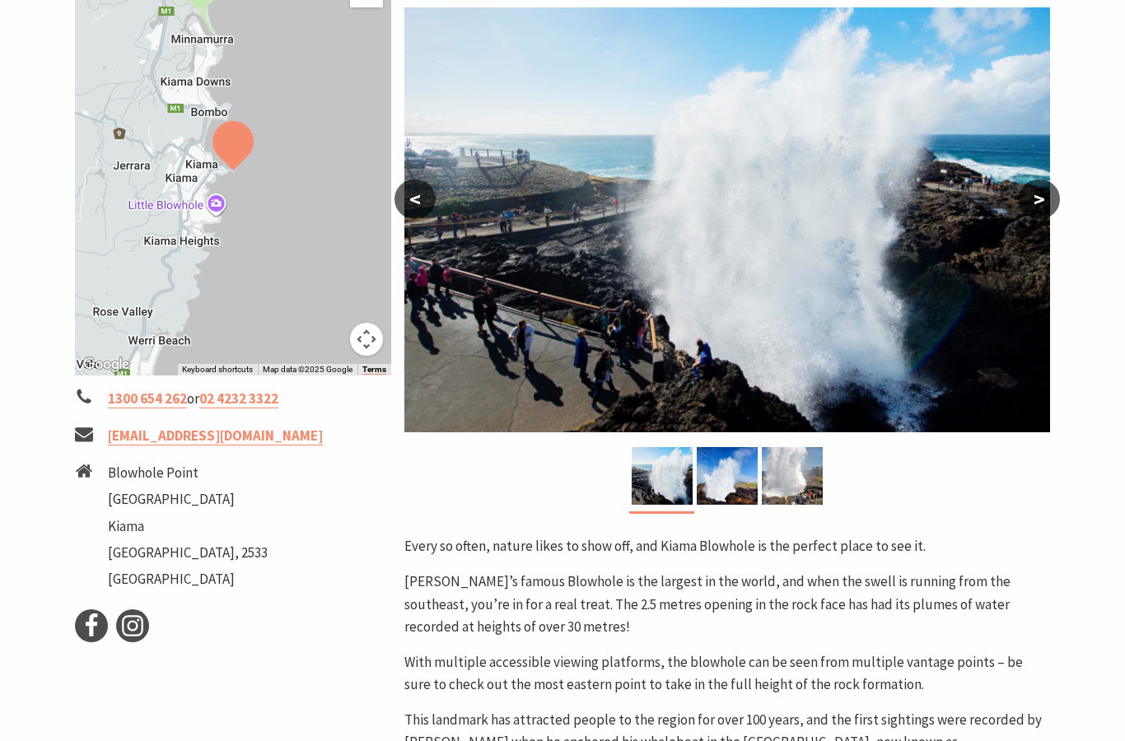
scroll to position [290, 0]
